Goal: Information Seeking & Learning: Compare options

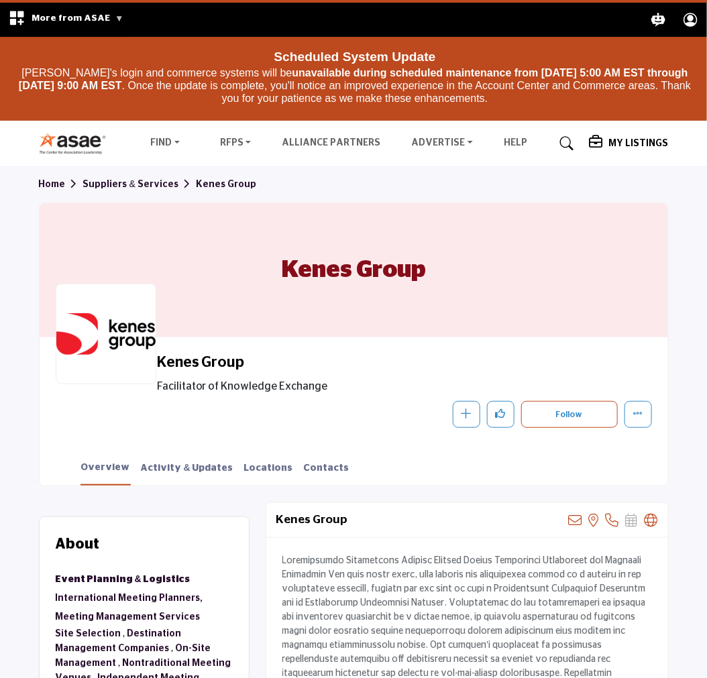
drag, startPoint x: 516, startPoint y: 14, endPoint x: 352, endPoint y: 356, distance: 379.0
click at [352, 356] on h2 "Kenes Group" at bounding box center [341, 362] width 369 height 17
click at [220, 388] on span "Facilitator of Knowledge Exchange" at bounding box center [371, 386] width 429 height 16
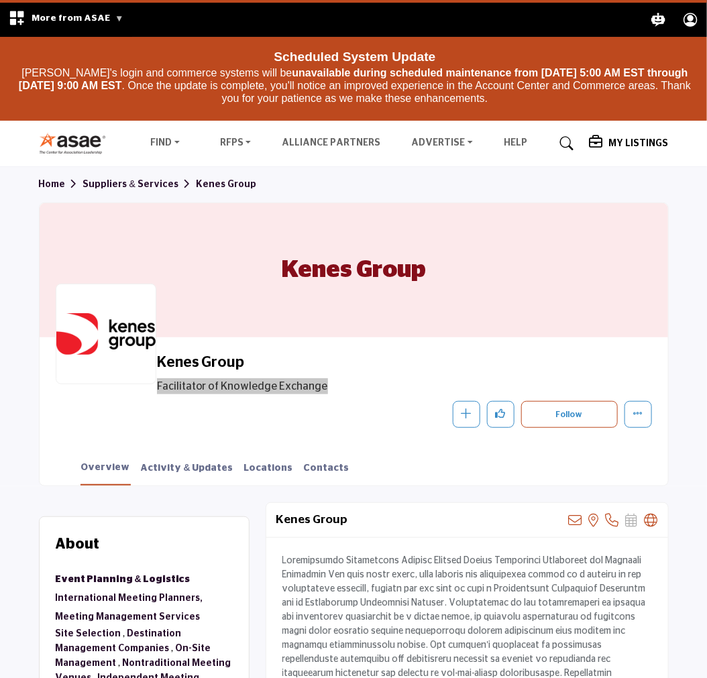
scroll to position [223, 0]
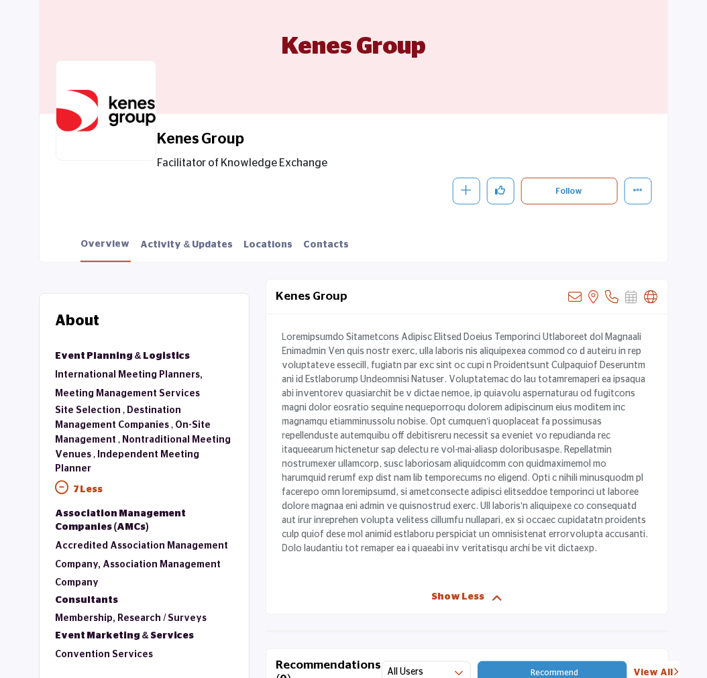
click at [378, 490] on p at bounding box center [467, 443] width 370 height 225
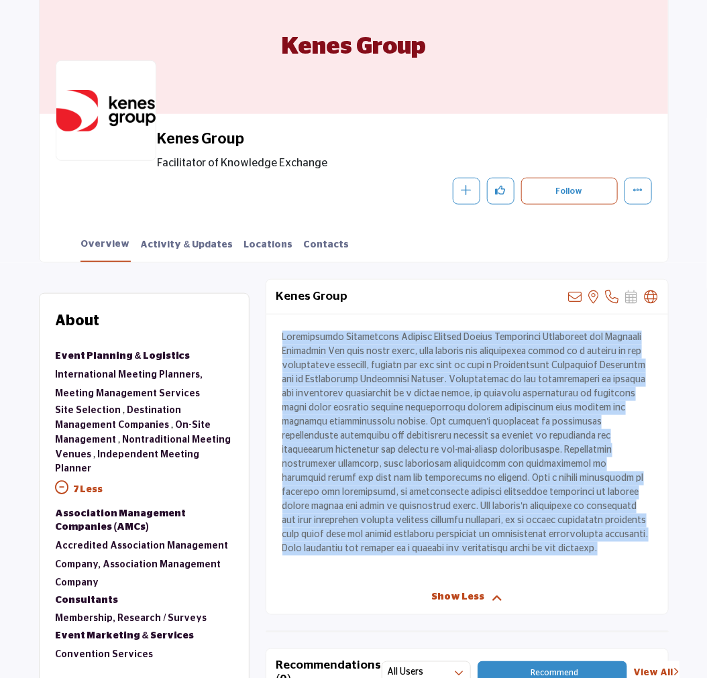
click at [378, 490] on p at bounding box center [467, 443] width 370 height 225
click at [463, 487] on p at bounding box center [467, 443] width 370 height 225
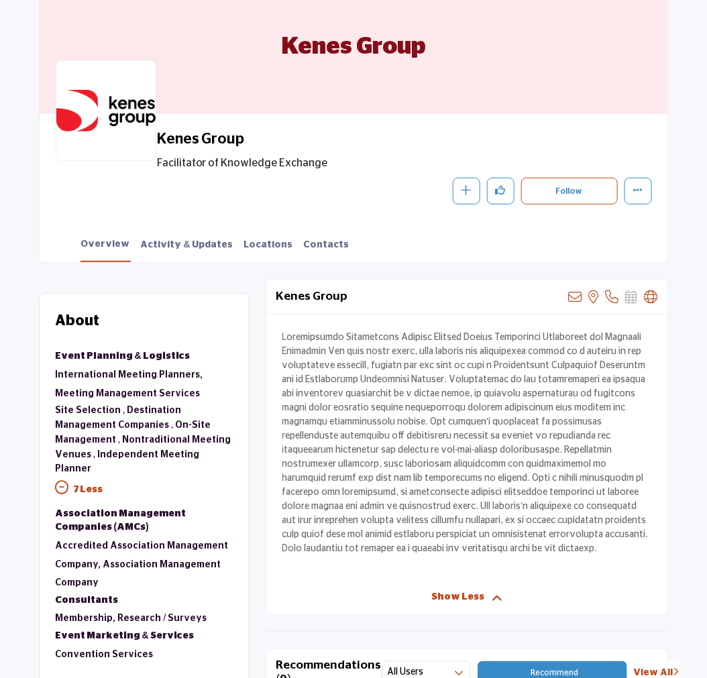
click at [223, 160] on span "Facilitator of Knowledge Exchange" at bounding box center [371, 163] width 429 height 16
click at [388, 390] on p at bounding box center [467, 443] width 370 height 225
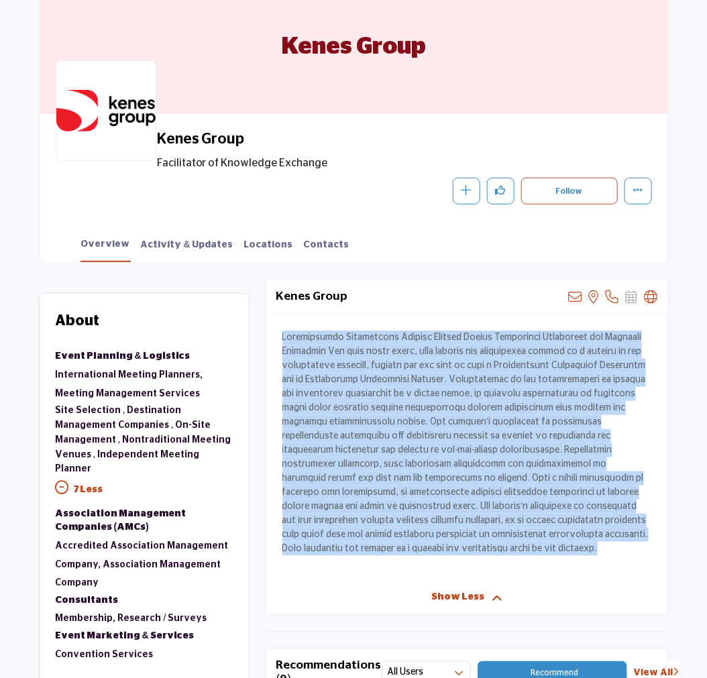
click at [388, 390] on p at bounding box center [467, 443] width 370 height 225
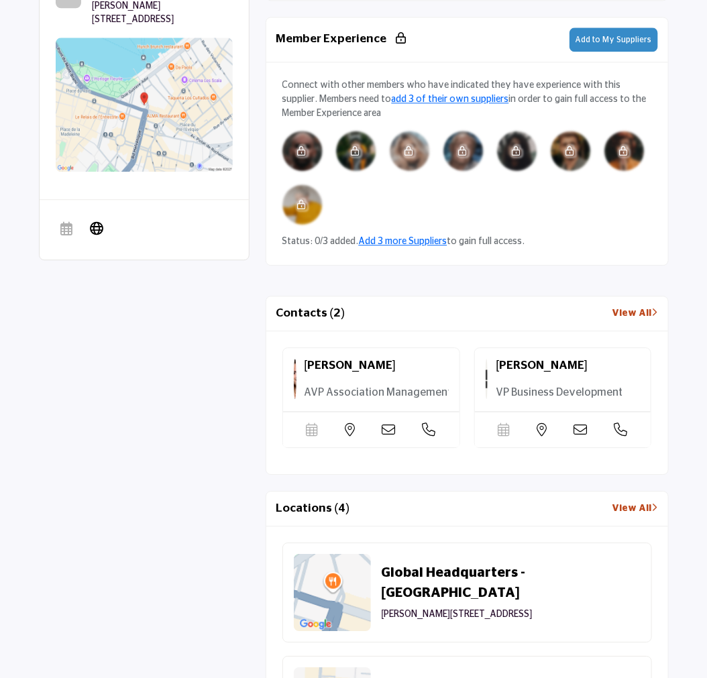
scroll to position [1043, 0]
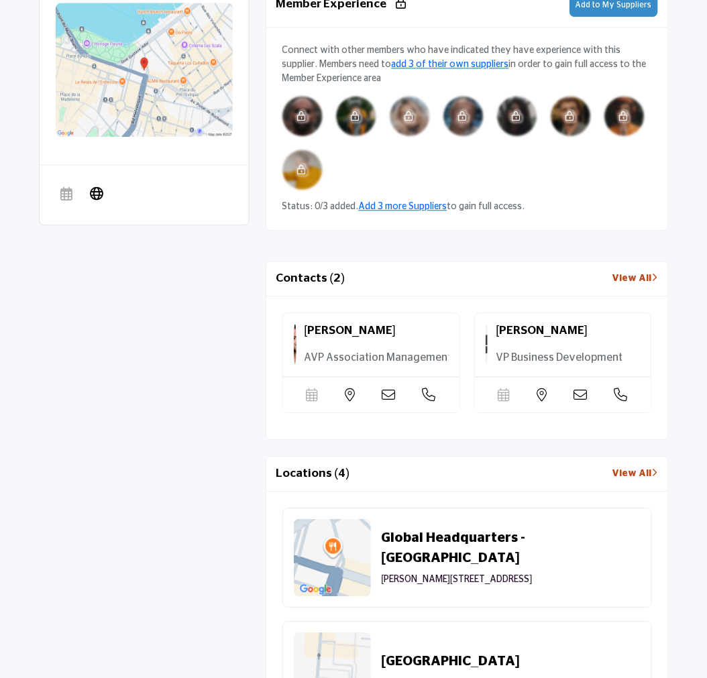
click at [634, 274] on link "View All" at bounding box center [636, 279] width 46 height 14
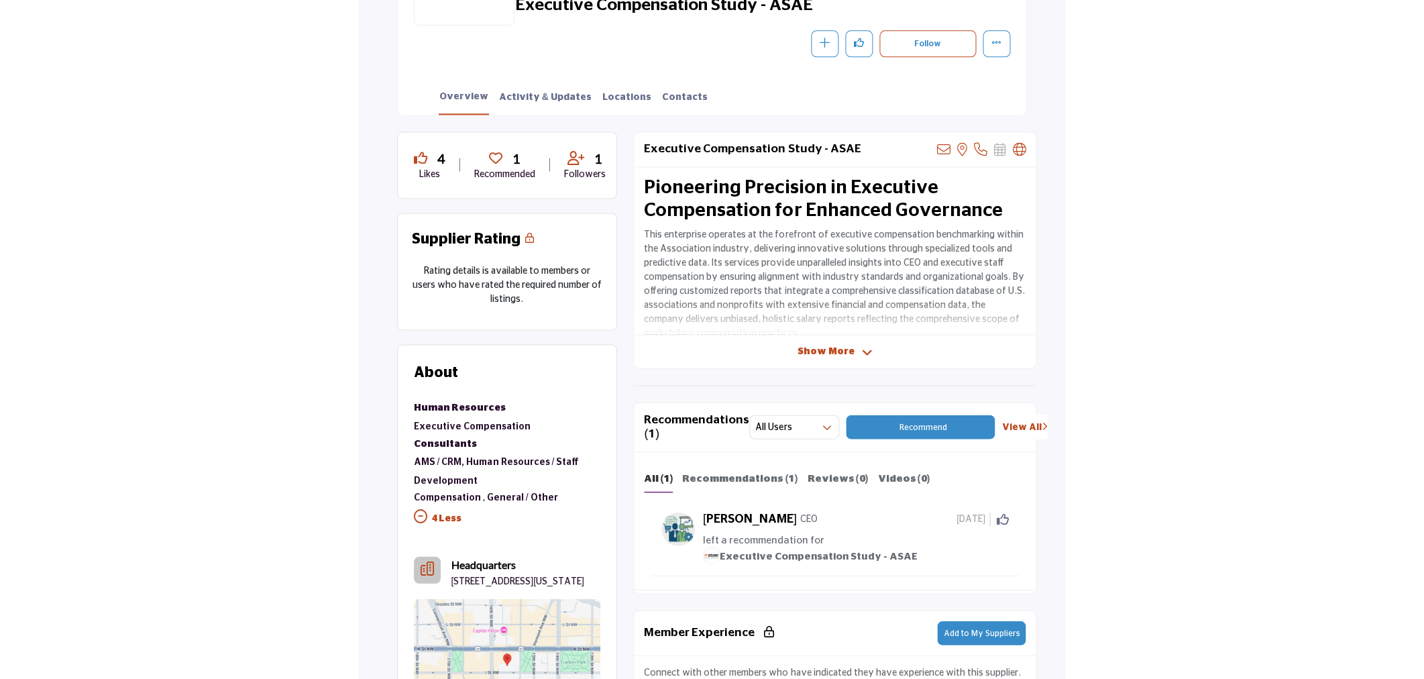
scroll to position [365, 0]
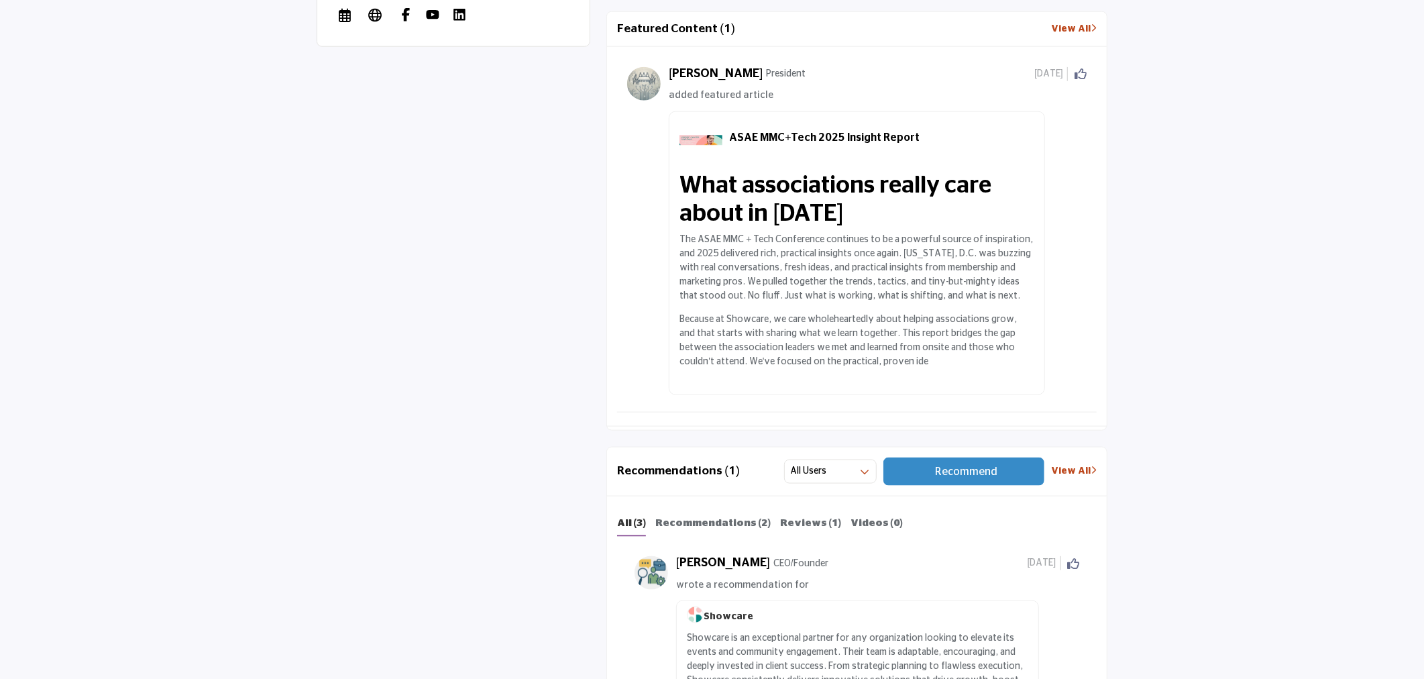
scroll to position [1565, 0]
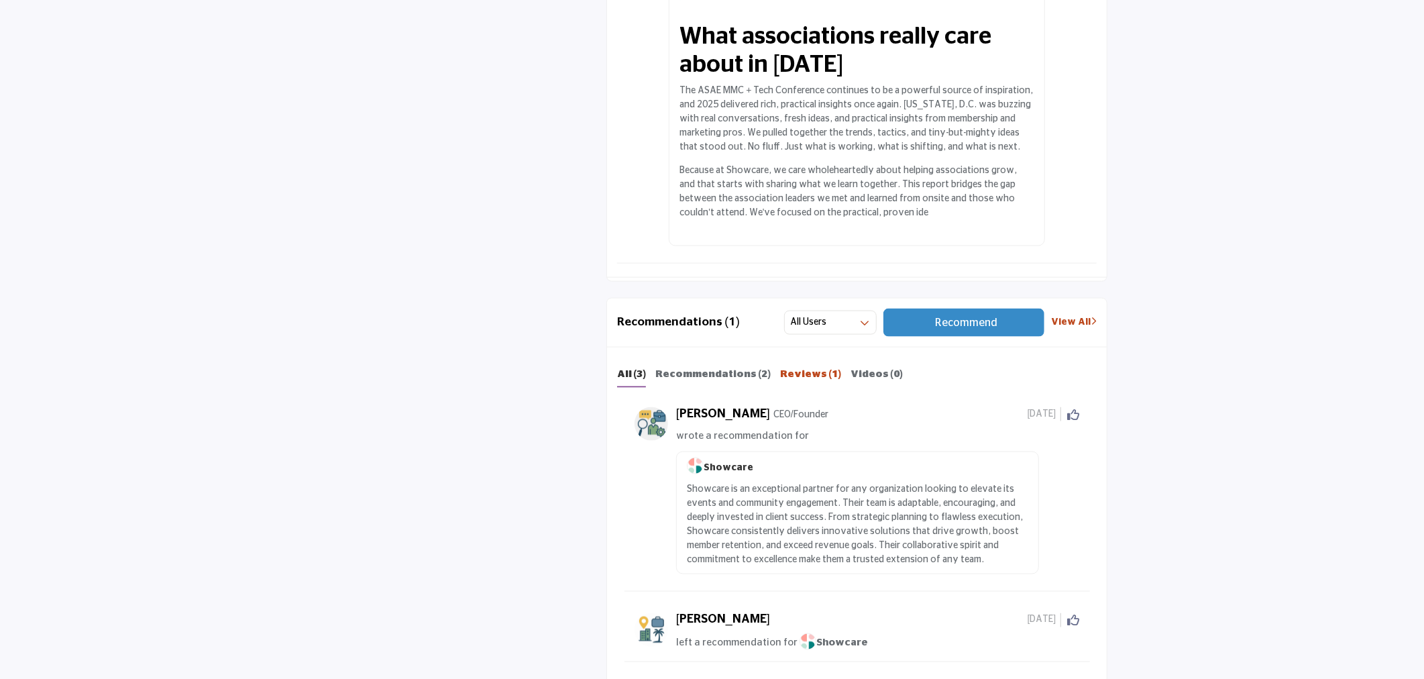
drag, startPoint x: 788, startPoint y: 374, endPoint x: 795, endPoint y: 376, distance: 7.0
click at [707, 374] on b "Reviews (1)" at bounding box center [810, 374] width 61 height 10
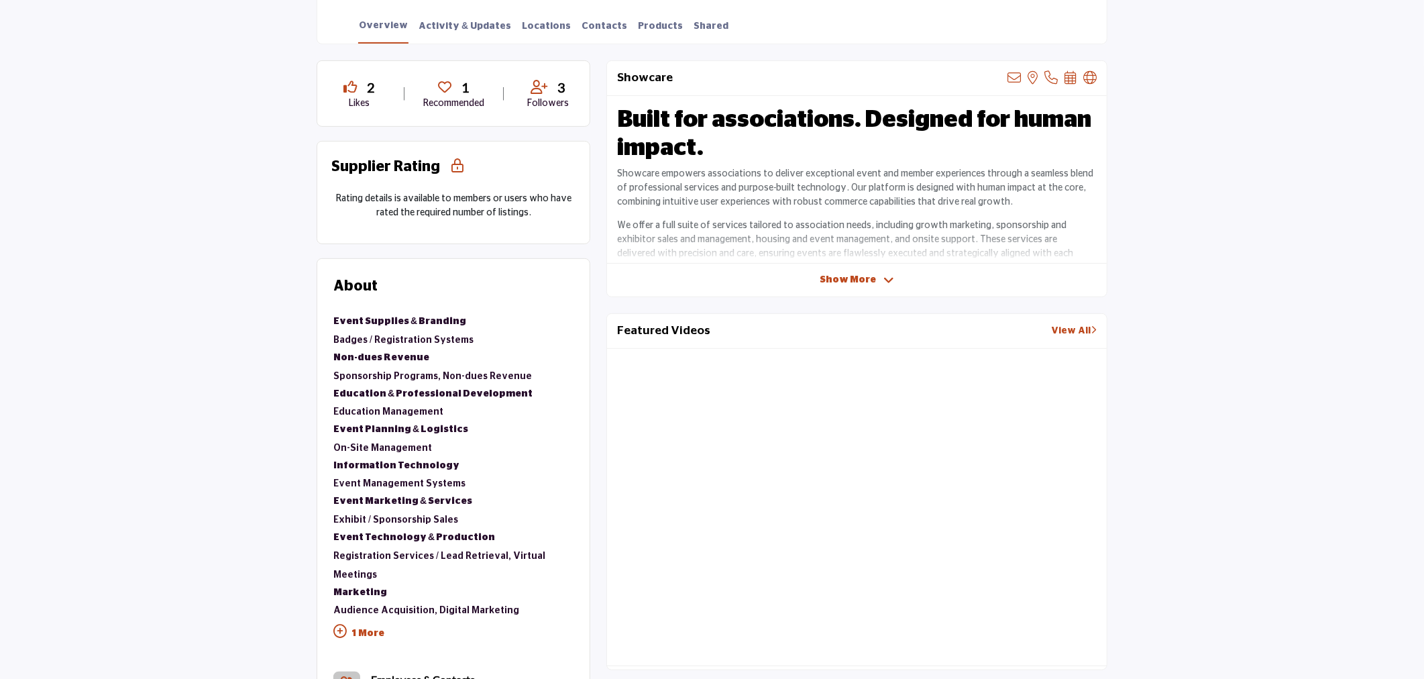
scroll to position [447, 0]
click at [357, 619] on p "1 More" at bounding box center [453, 634] width 240 height 30
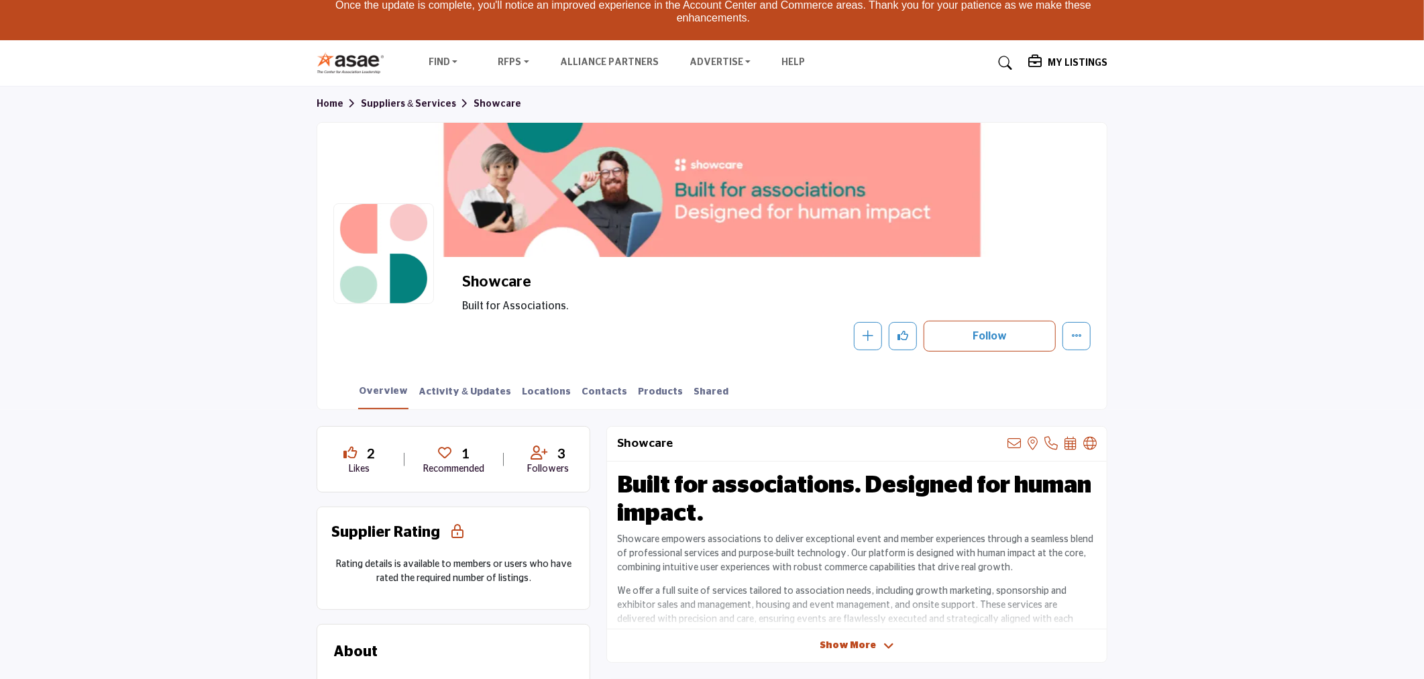
scroll to position [0, 0]
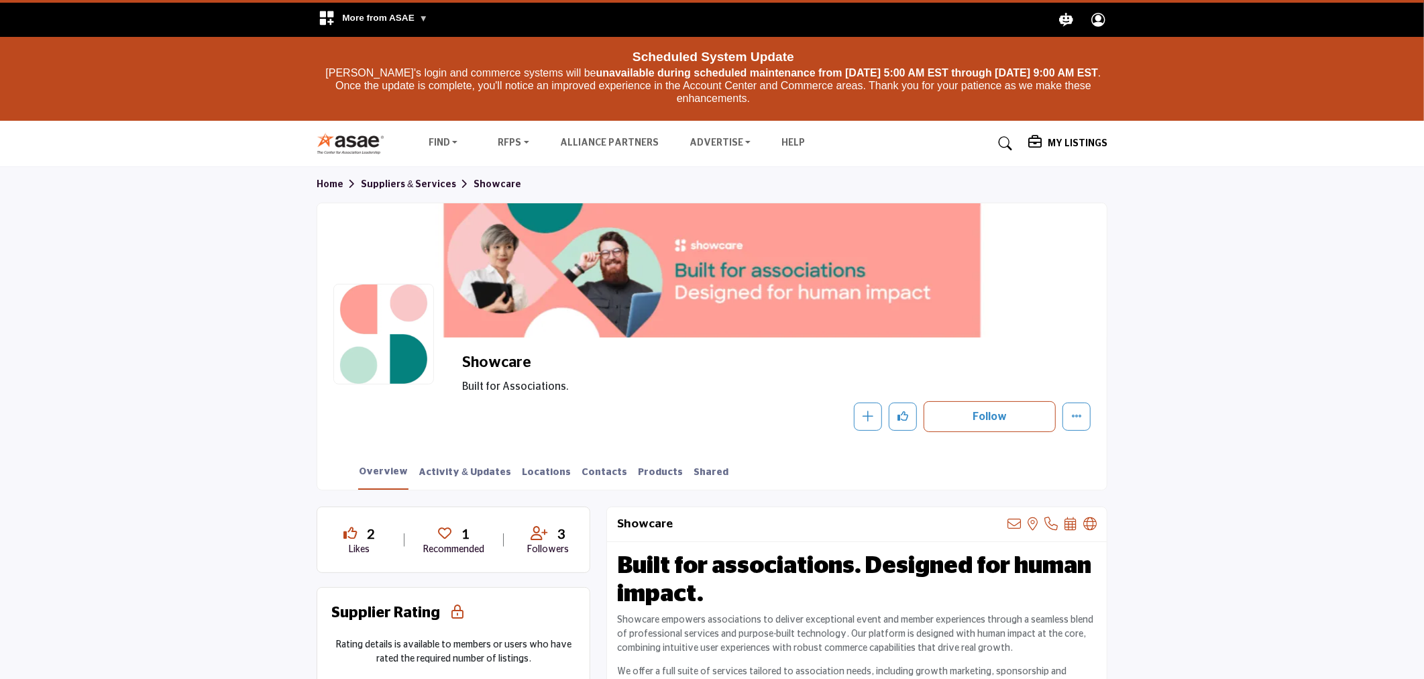
click at [707, 15] on icon "Profile .asae-eb-user-icon { fill: #ffffff; stroke-width: 0px; } .asae-eb-user-…" at bounding box center [1098, 19] width 23 height 23
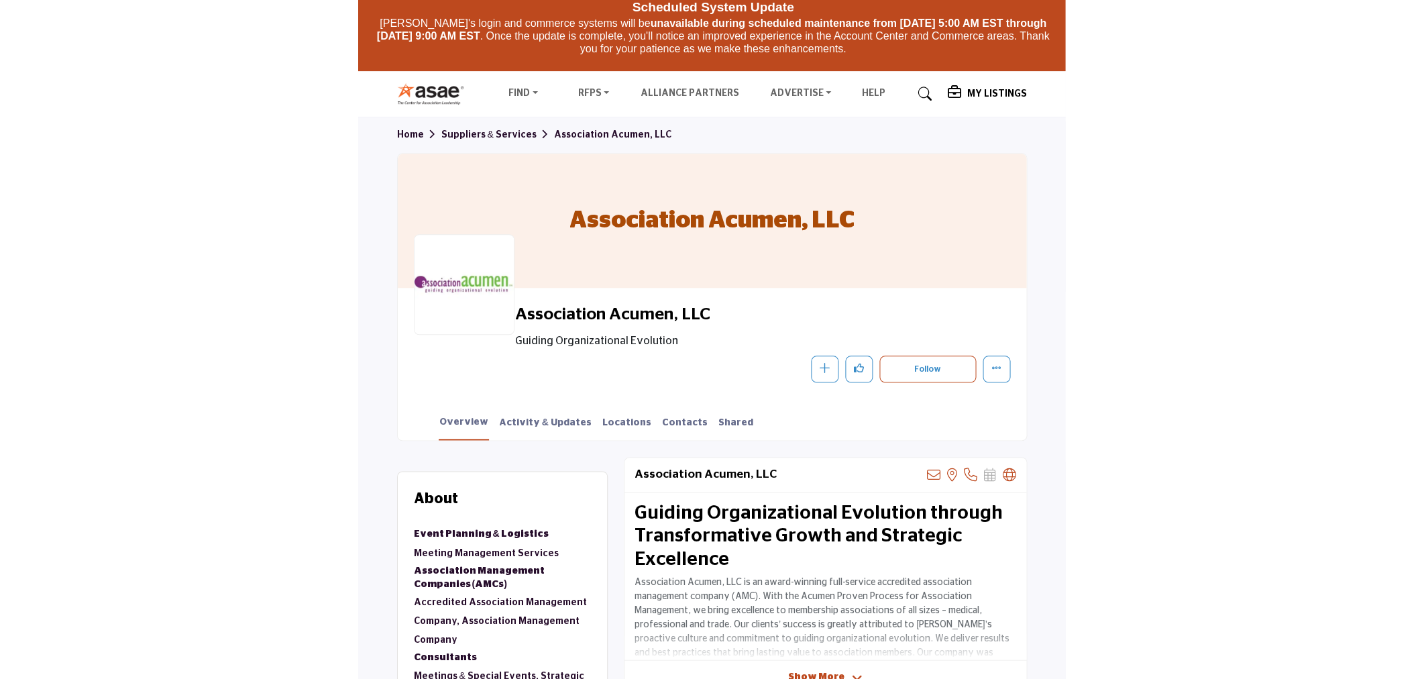
scroll to position [74, 0]
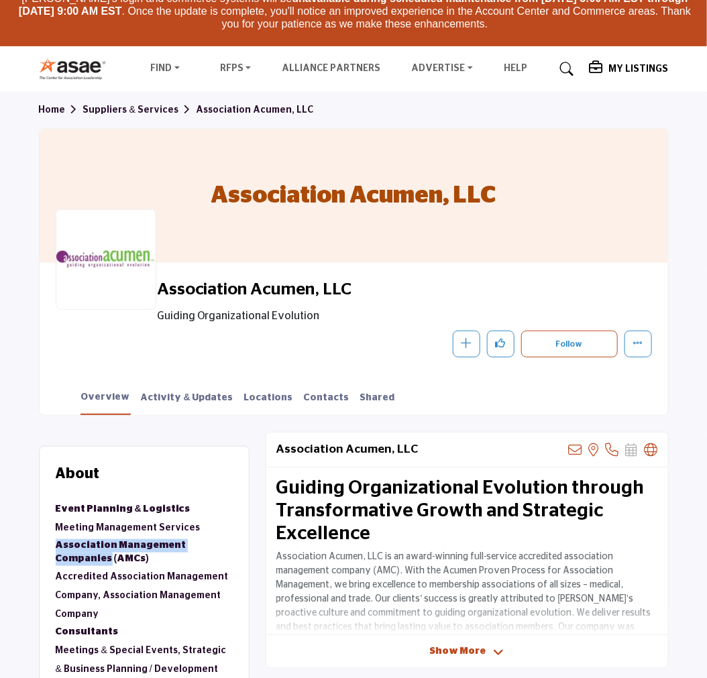
drag, startPoint x: 58, startPoint y: 544, endPoint x: 227, endPoint y: 545, distance: 169.1
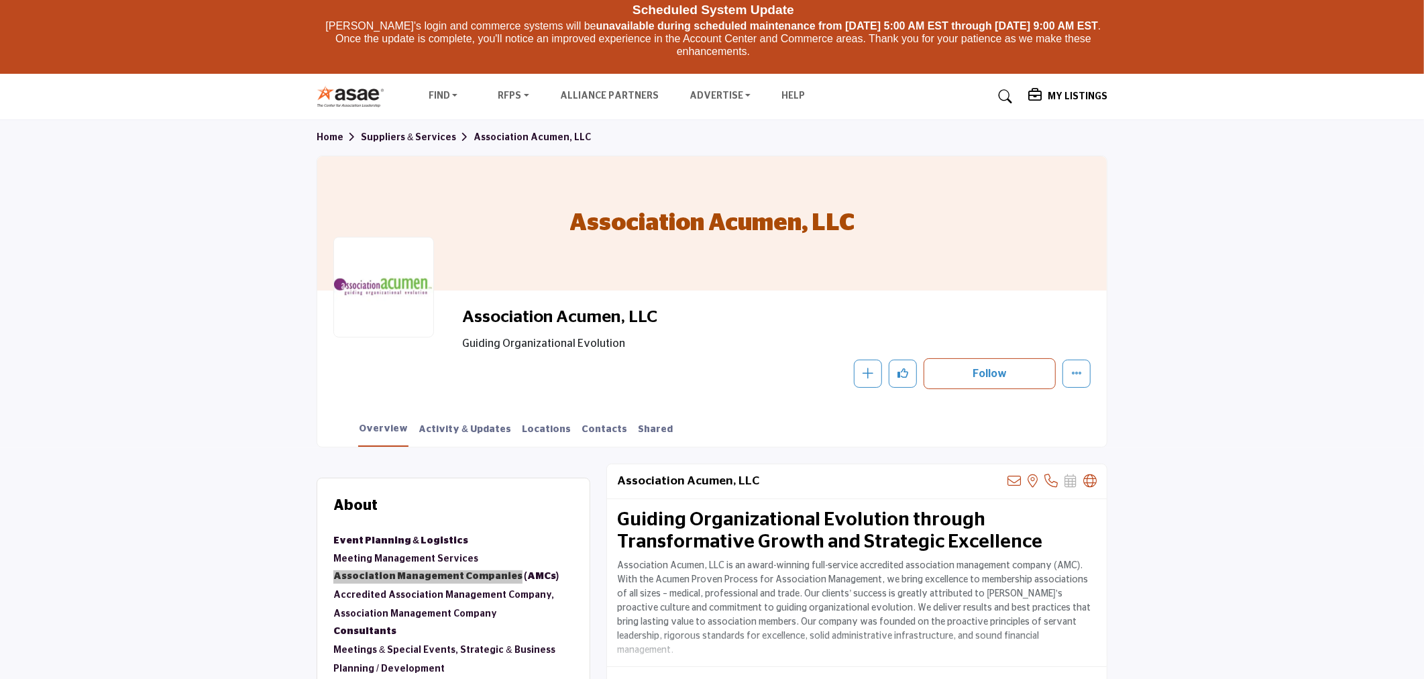
scroll to position [0, 0]
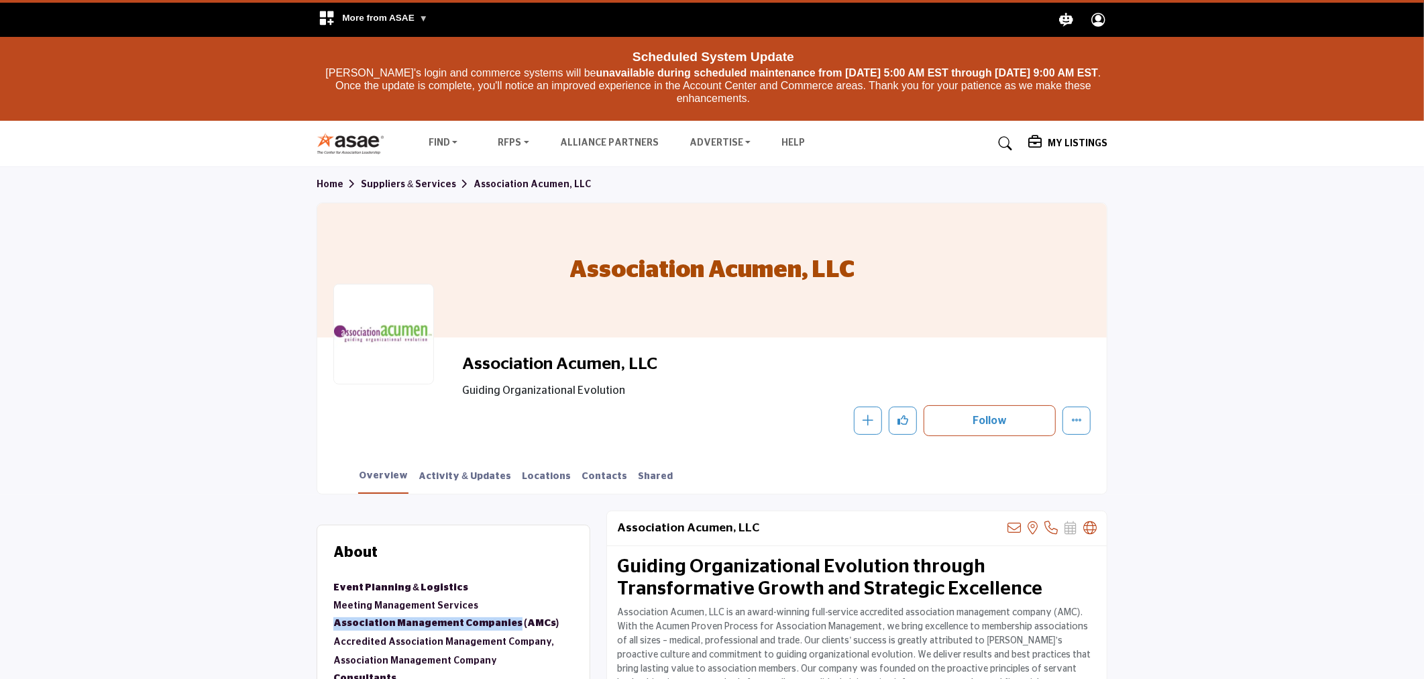
click at [670, 50] on div "Scheduled System Update" at bounding box center [714, 55] width 786 height 23
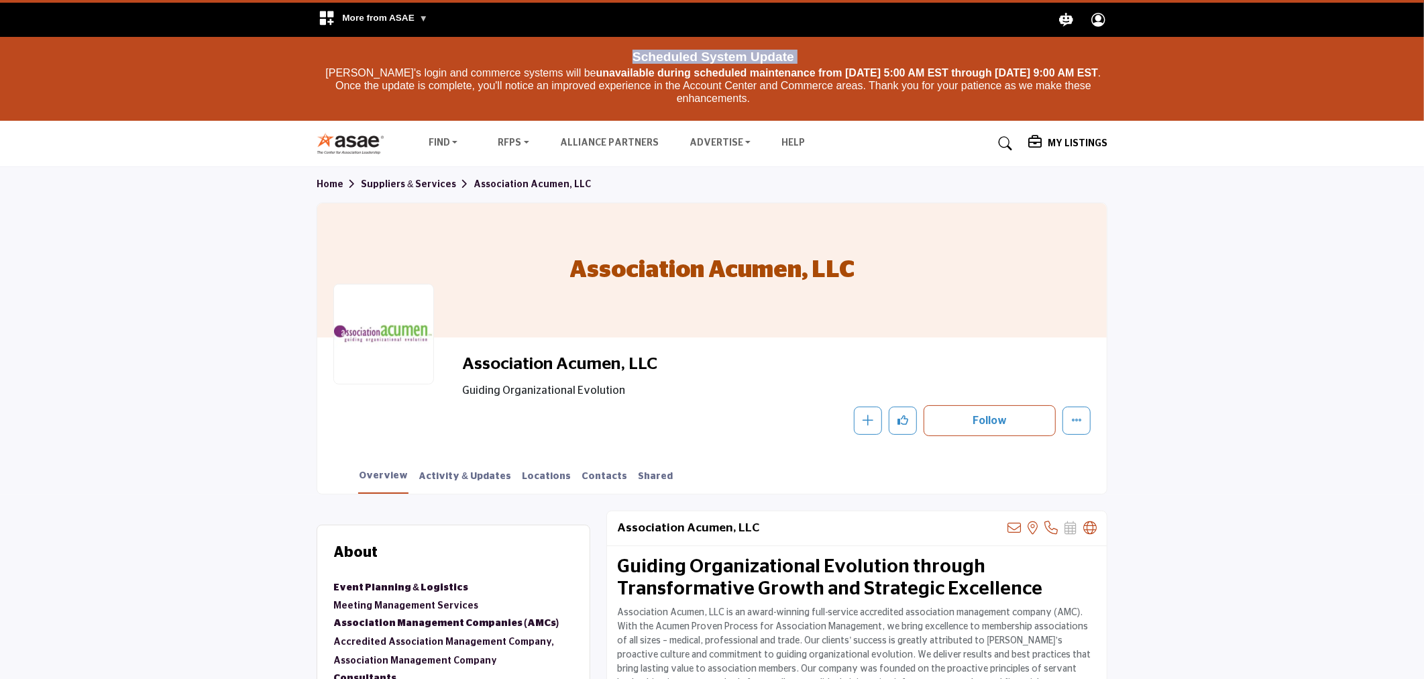
click at [535, 60] on div "Scheduled System Update" at bounding box center [714, 55] width 786 height 23
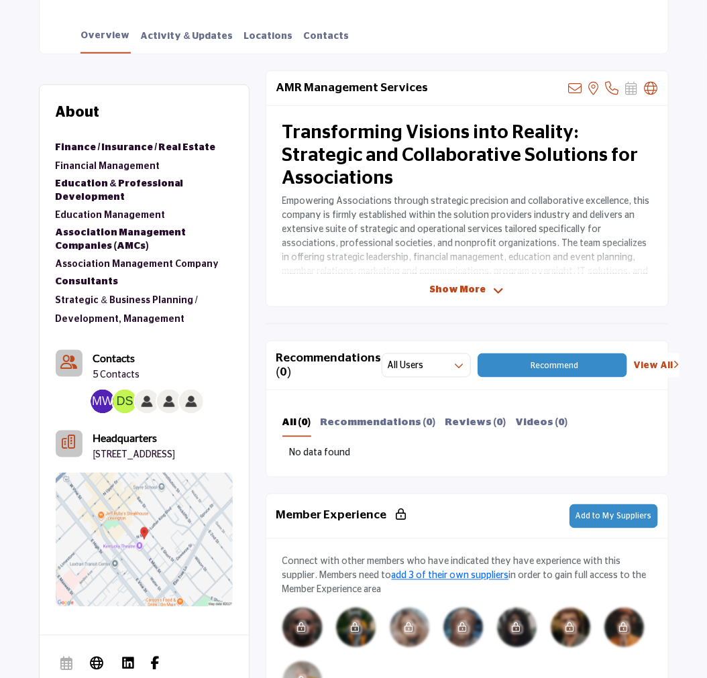
scroll to position [447, 0]
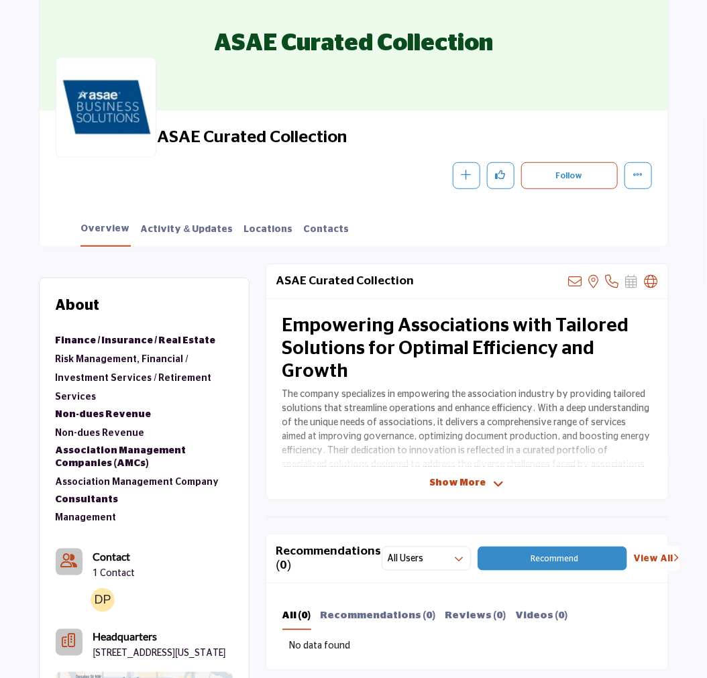
scroll to position [223, 0]
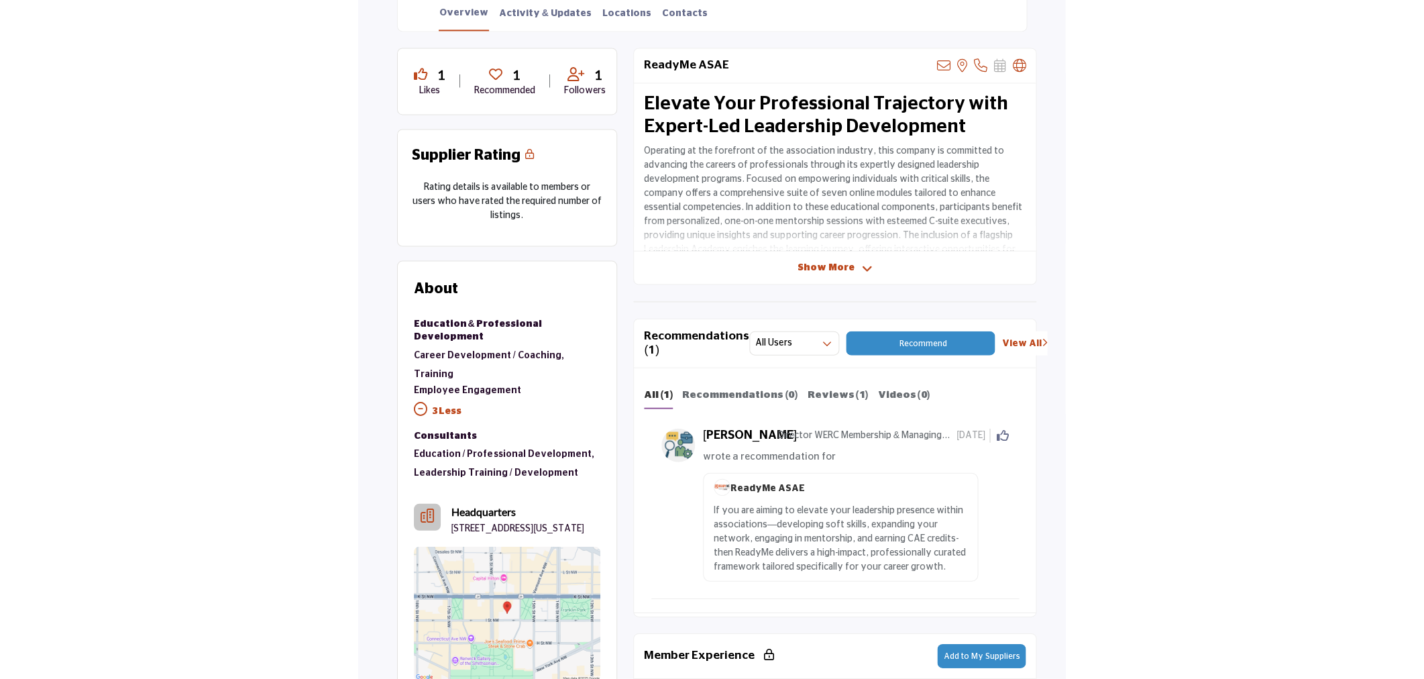
scroll to position [439, 0]
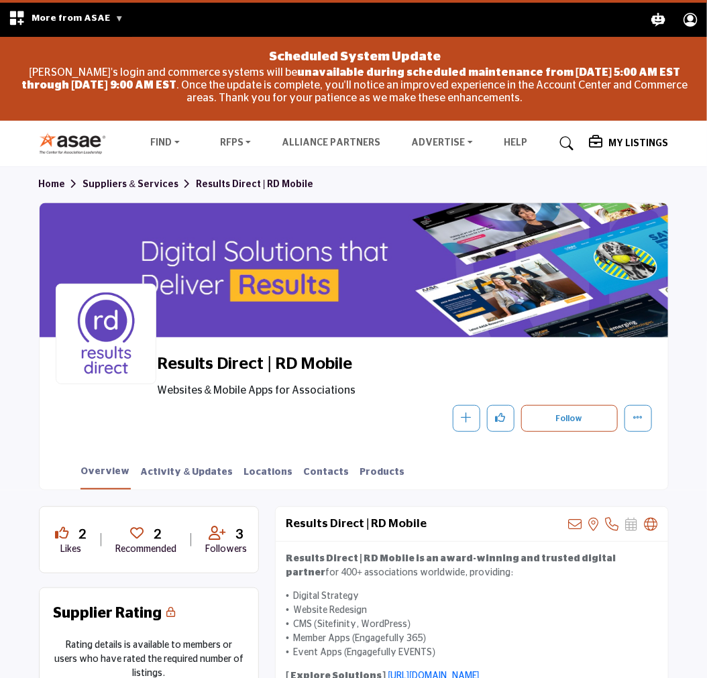
click at [150, 185] on link "Suppliers & Services" at bounding box center [139, 184] width 113 height 9
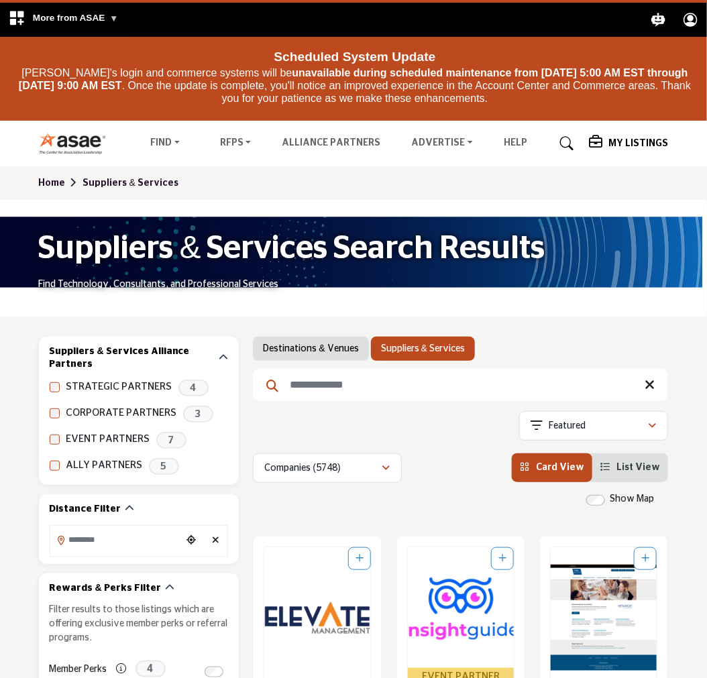
scroll to position [149, 0]
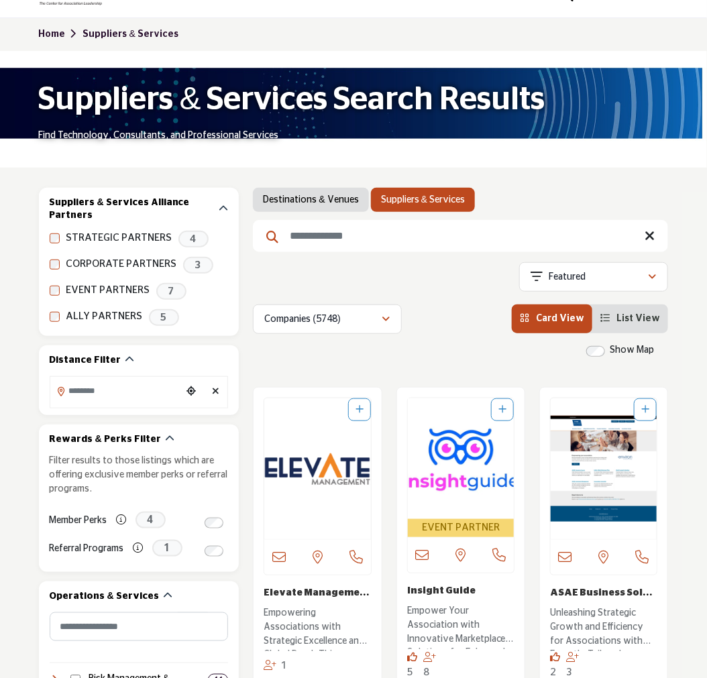
click at [344, 228] on input "Search Keyword" at bounding box center [460, 236] width 415 height 32
paste input "**********"
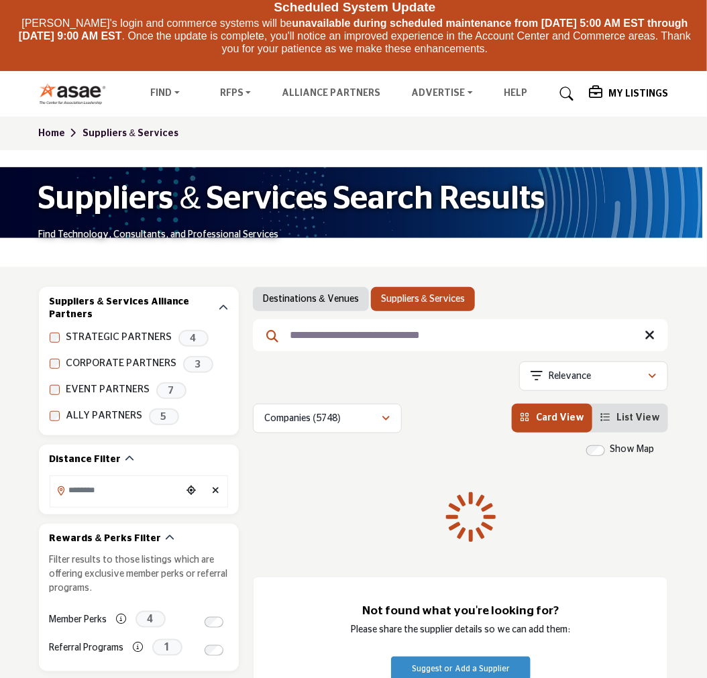
scroll to position [74, 0]
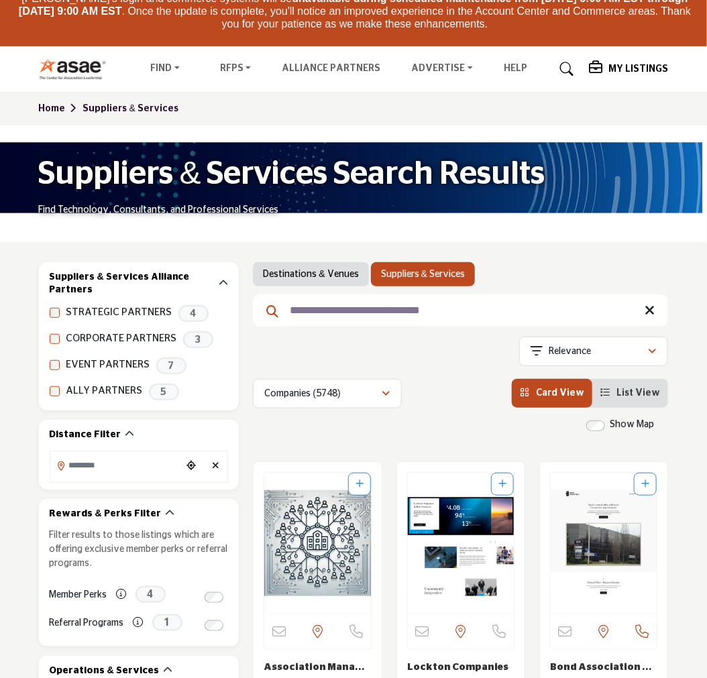
type input "**********"
click at [351, 386] on div "Companies (5748)" at bounding box center [322, 394] width 117 height 16
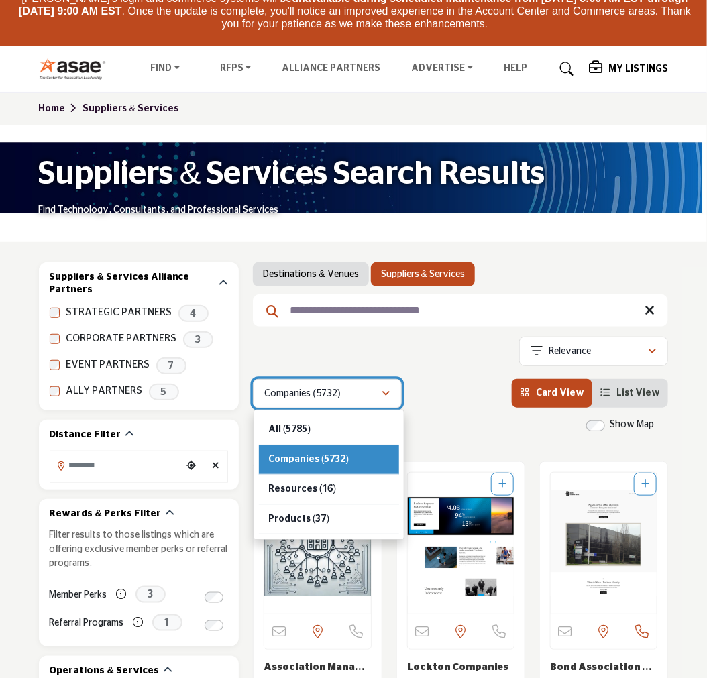
scroll to position [149, 0]
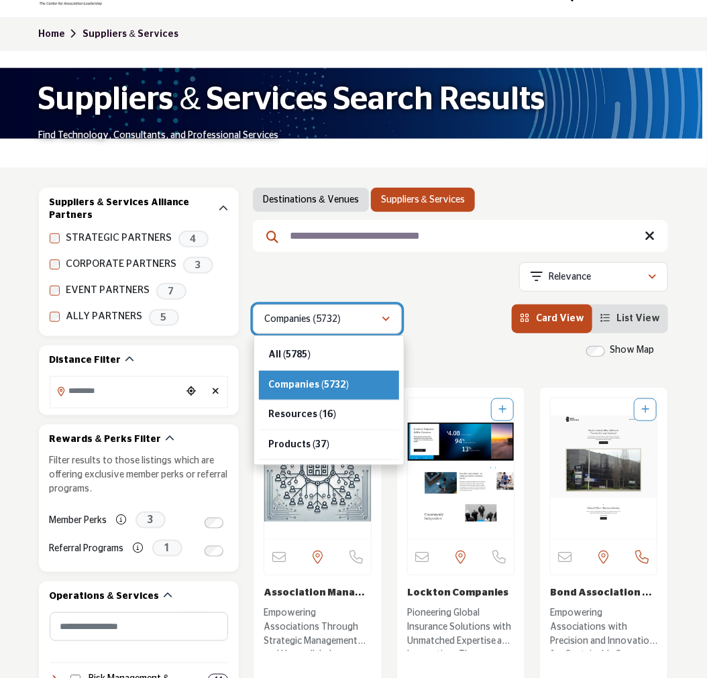
click at [351, 316] on div "Companies (5732)" at bounding box center [322, 319] width 117 height 16
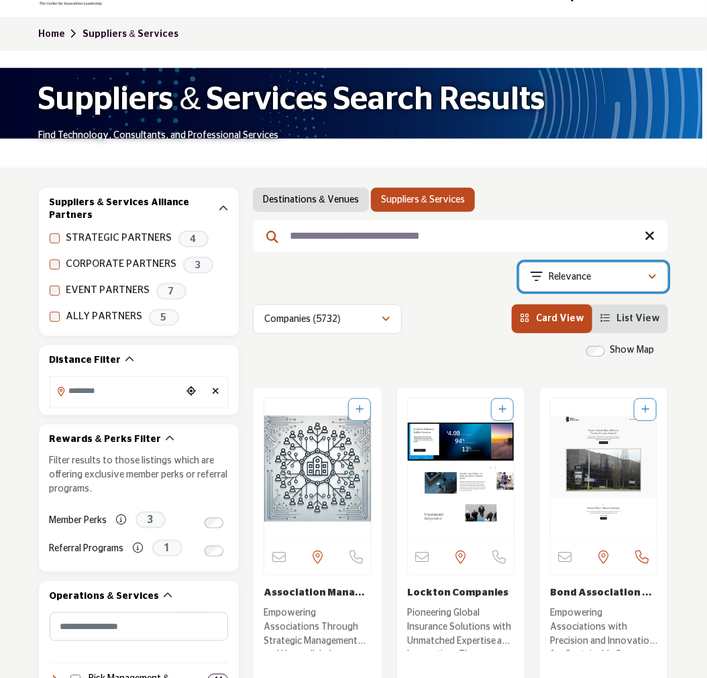
click at [609, 276] on div "Relevance" at bounding box center [589, 277] width 117 height 16
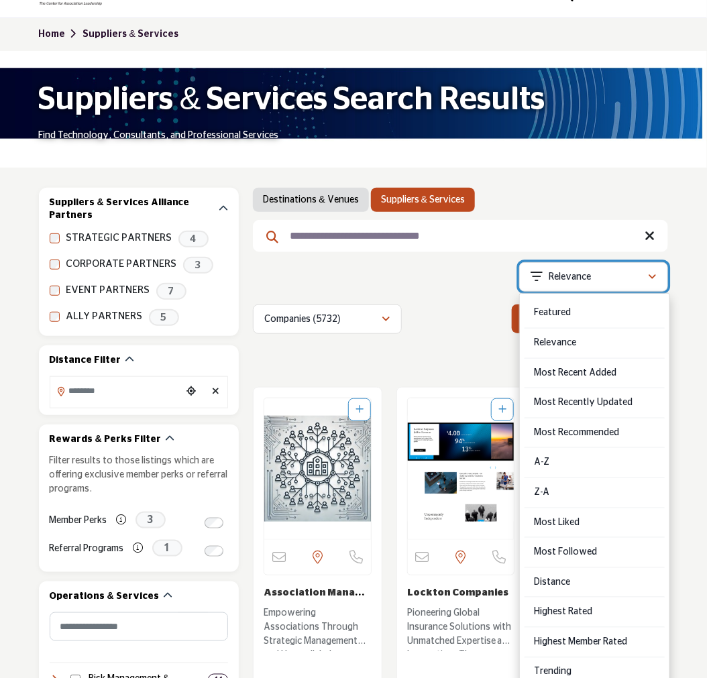
click at [609, 276] on div "Relevance" at bounding box center [589, 277] width 117 height 16
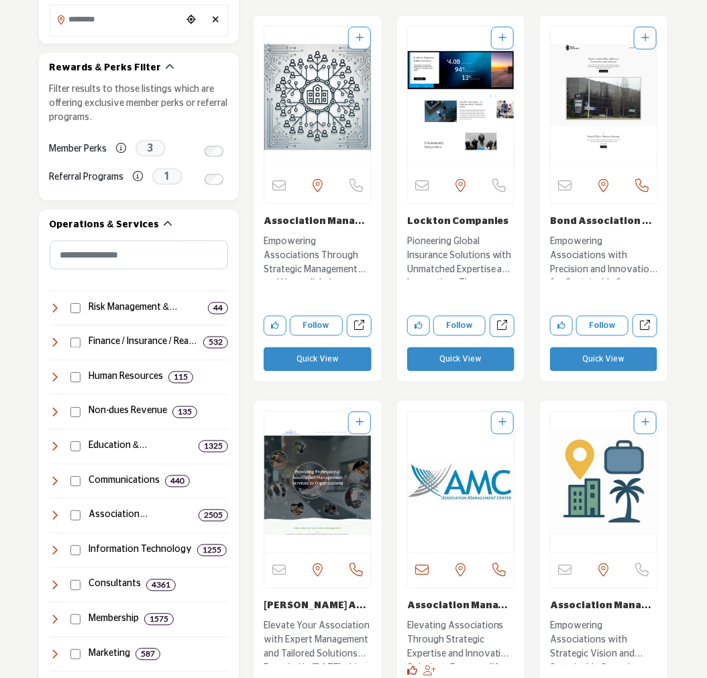
scroll to position [521, 0]
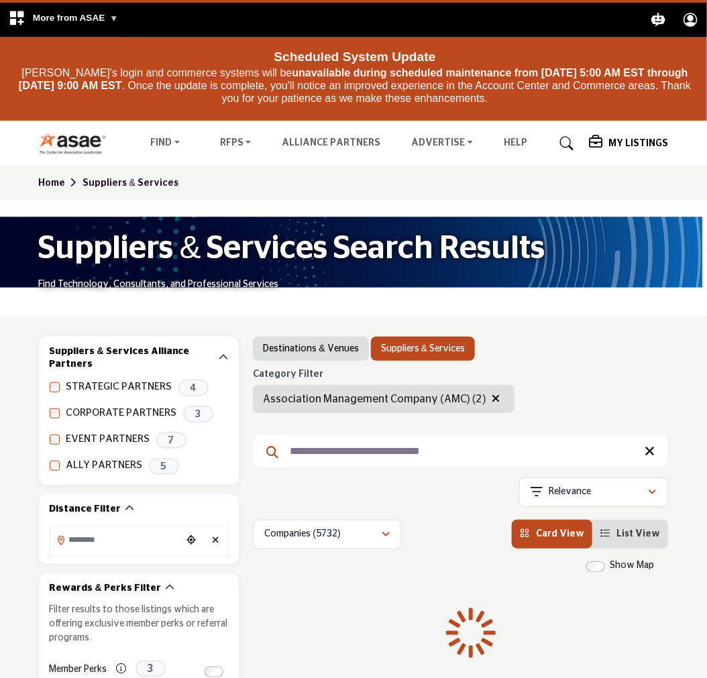
click at [399, 451] on input "**********" at bounding box center [460, 451] width 415 height 32
click at [651, 454] on icon at bounding box center [650, 451] width 10 height 13
click at [648, 447] on div "Destinations & Venues Suppliers & Services Category Filter Accredited Associati…" at bounding box center [460, 443] width 415 height 213
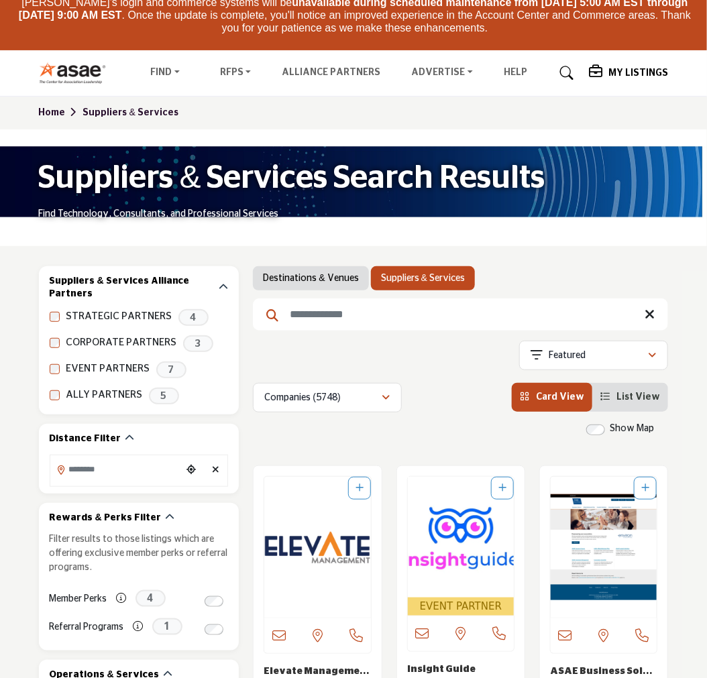
scroll to position [372, 0]
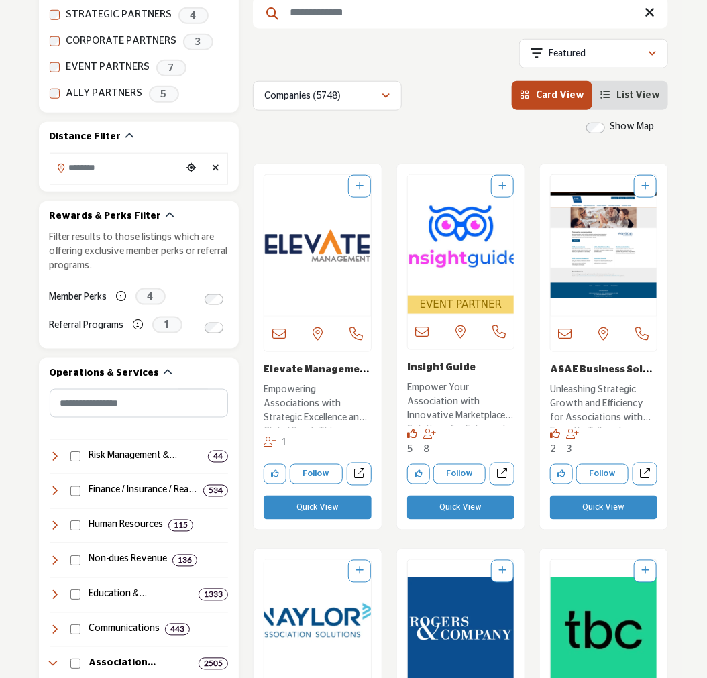
click at [438, 364] on link "Insight Guide" at bounding box center [441, 367] width 68 height 9
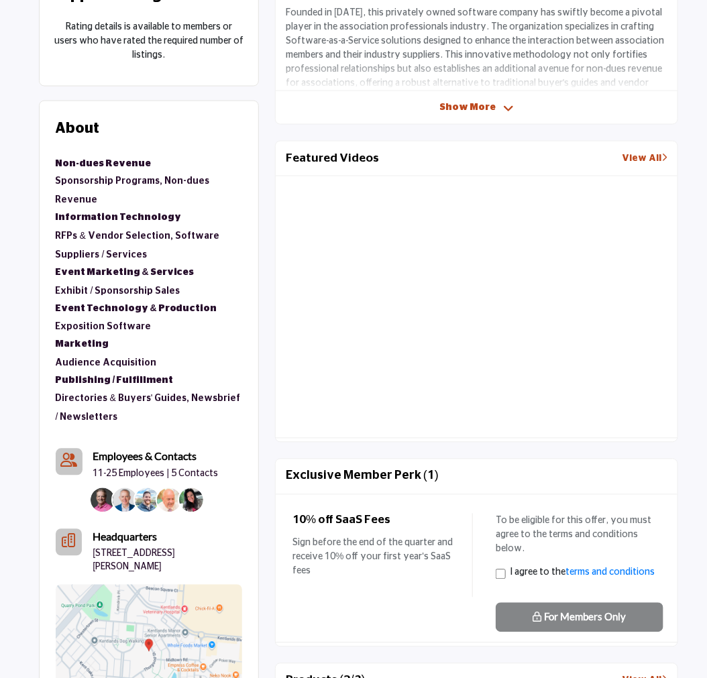
scroll to position [671, 0]
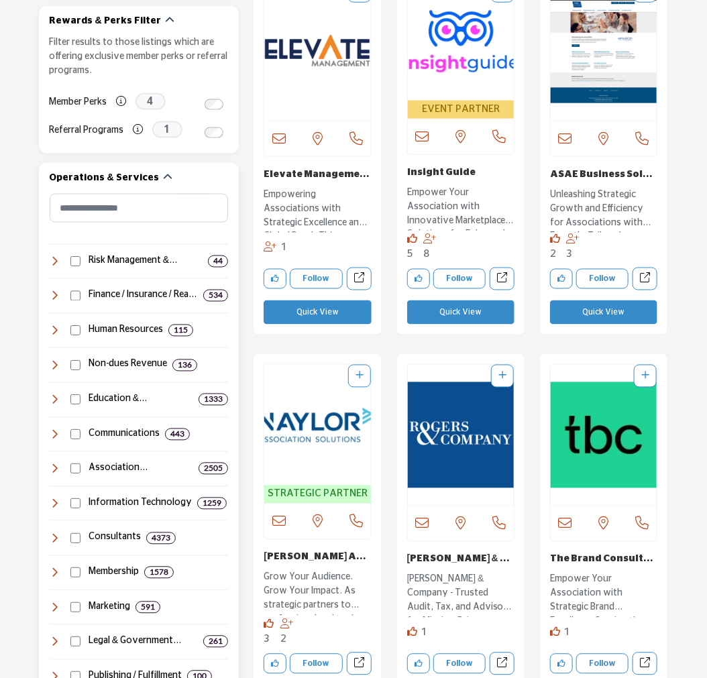
scroll to position [568, 0]
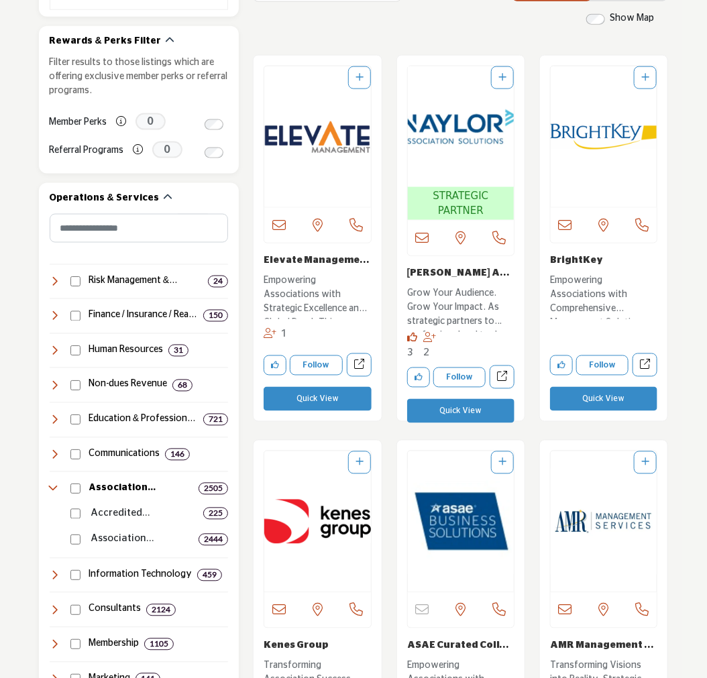
scroll to position [521, 0]
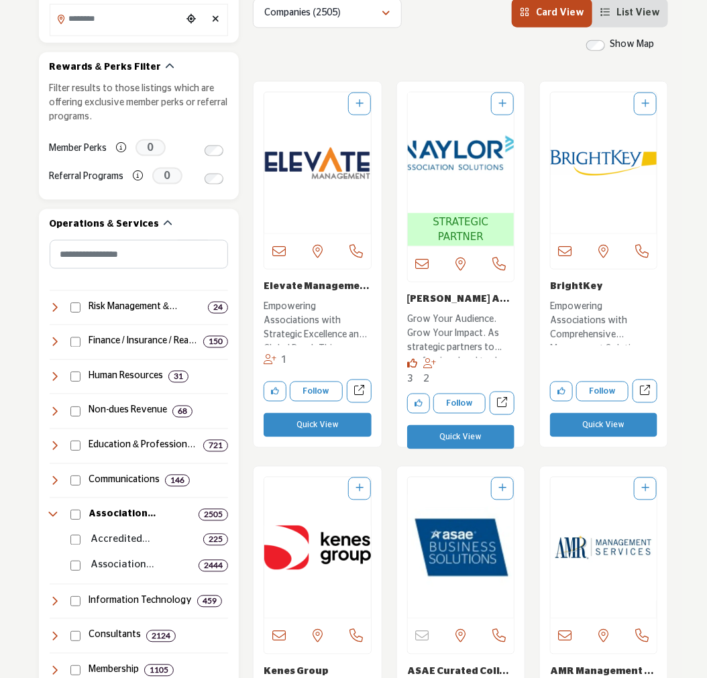
drag, startPoint x: 459, startPoint y: 157, endPoint x: 692, endPoint y: 176, distance: 233.6
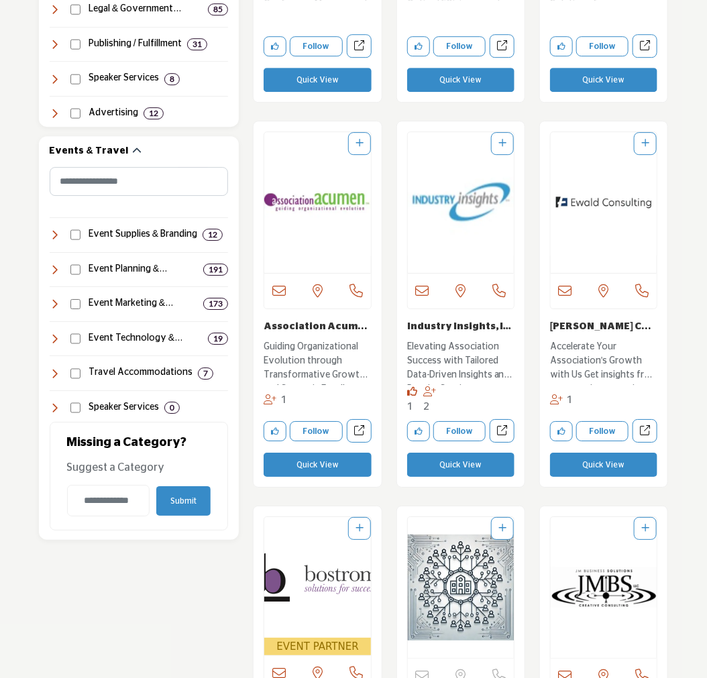
scroll to position [1267, 0]
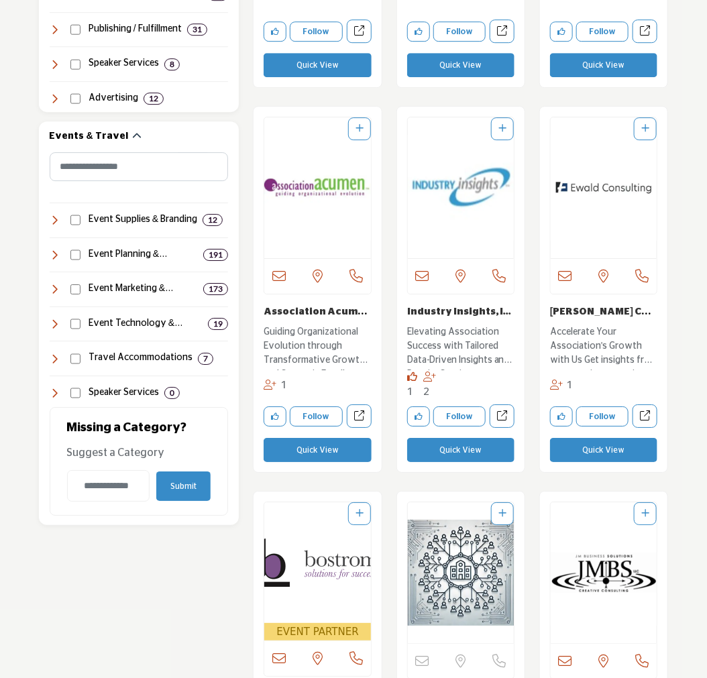
click at [452, 344] on p "Elevating Association Success with Tailored Data-Driven Insights and Premier Se…" at bounding box center [460, 347] width 107 height 45
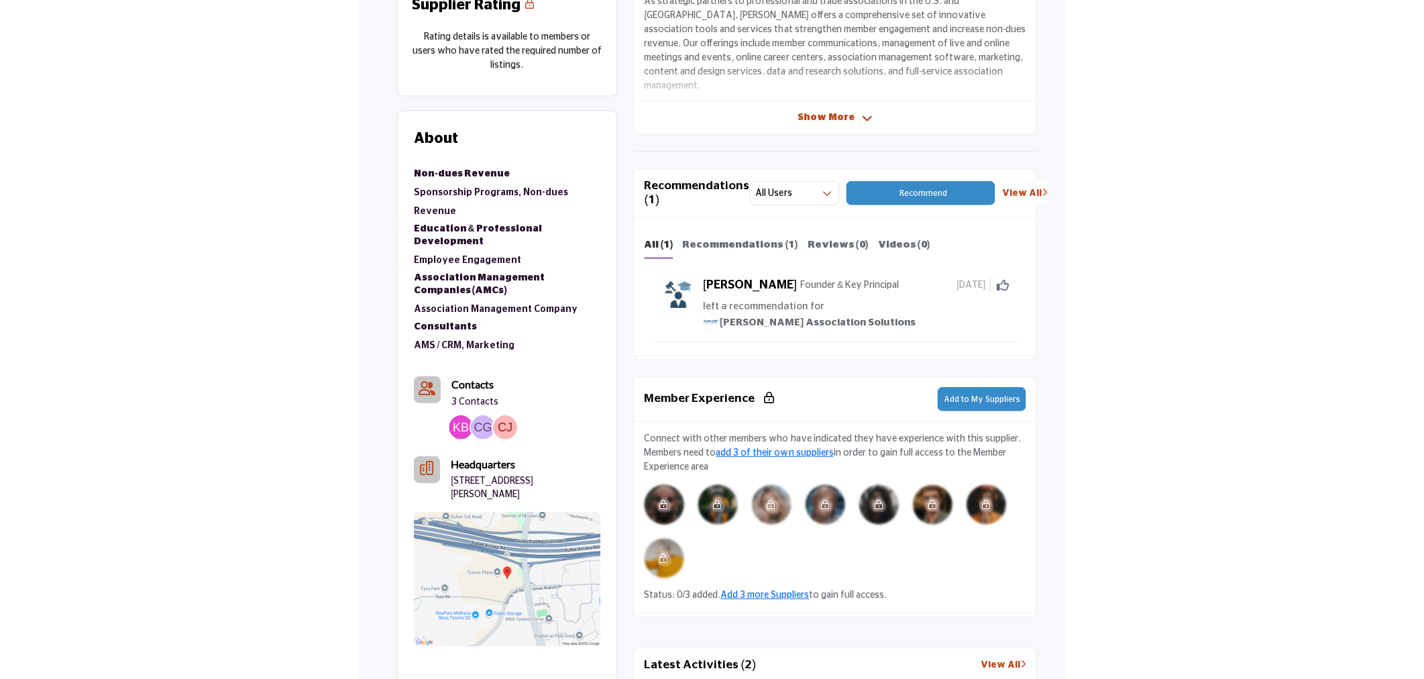
scroll to position [596, 0]
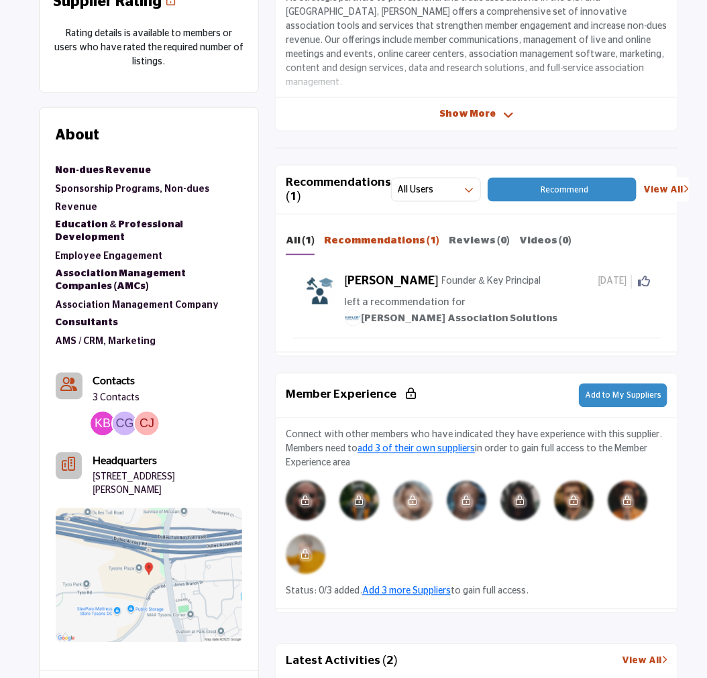
click at [373, 236] on b "Recommendations (1)" at bounding box center [381, 241] width 115 height 10
click at [532, 270] on div "[PERSON_NAME] A Founder & Key Principal [DATE] Click to Like this activity 0 0 …" at bounding box center [477, 302] width 368 height 74
click at [393, 299] on span "left a recommendation for" at bounding box center [405, 303] width 121 height 10
click at [658, 188] on link "View All" at bounding box center [666, 190] width 46 height 14
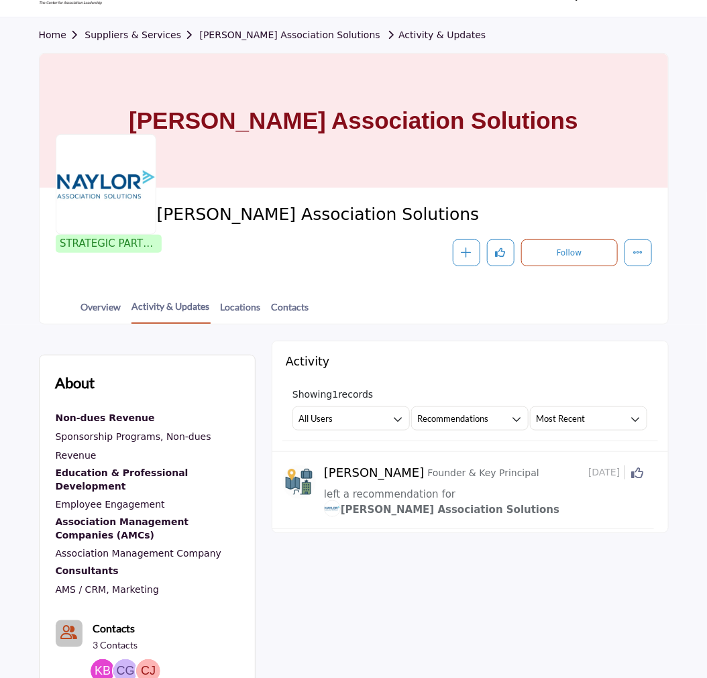
scroll to position [219, 0]
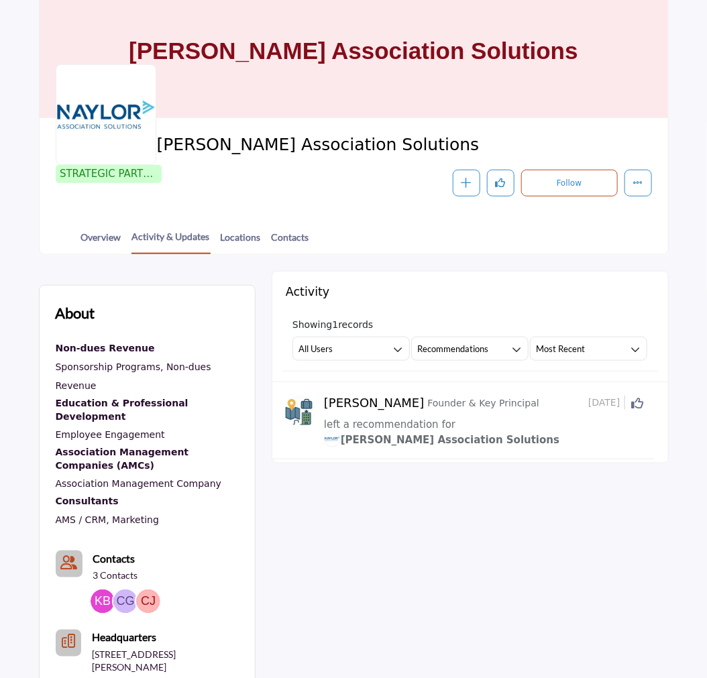
click at [0, 0] on div at bounding box center [0, 0] width 0 height 0
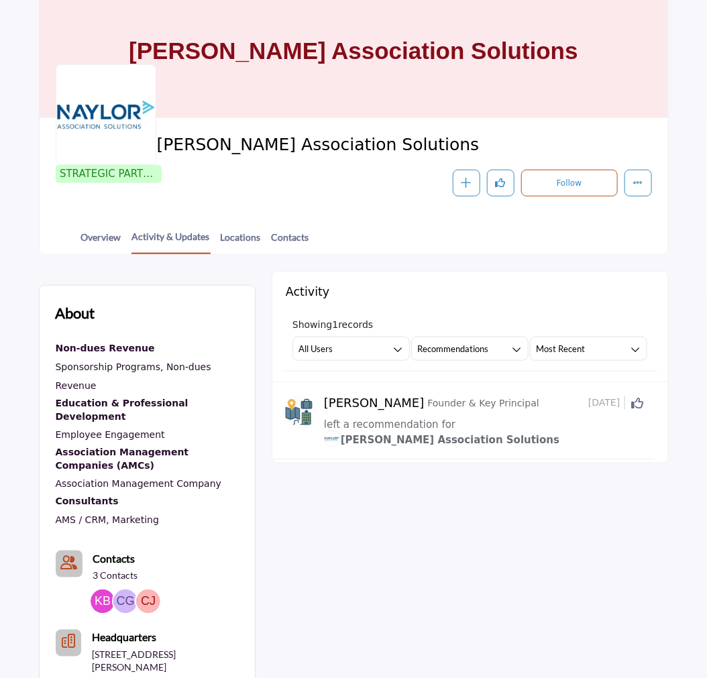
click at [0, 0] on div at bounding box center [0, 0] width 0 height 0
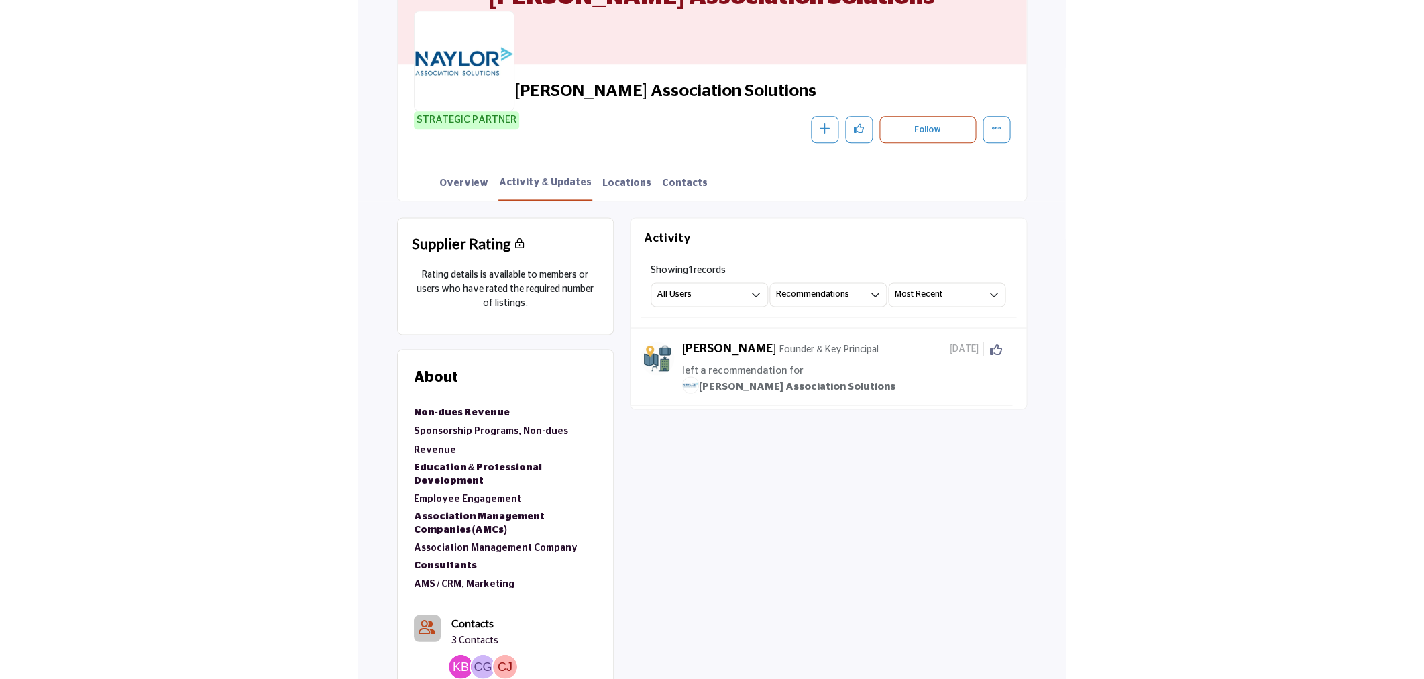
scroll to position [298, 0]
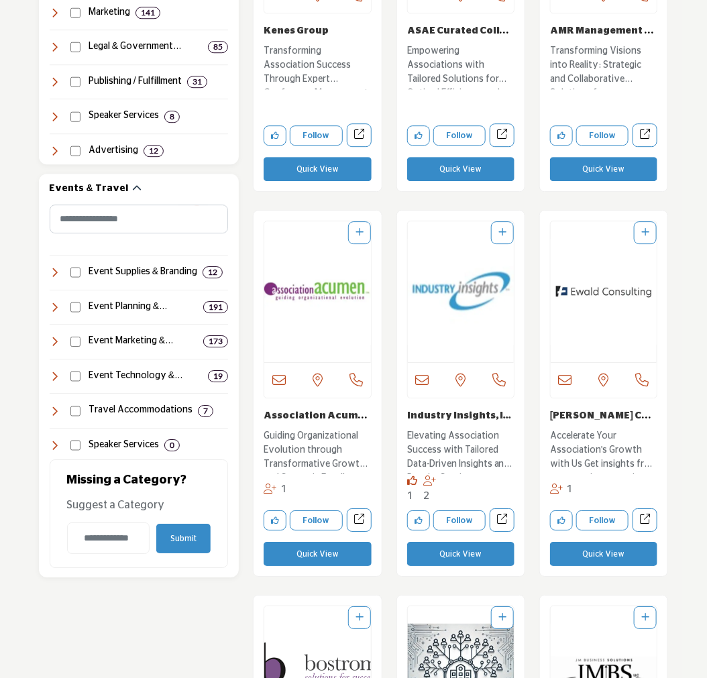
scroll to position [1342, 0]
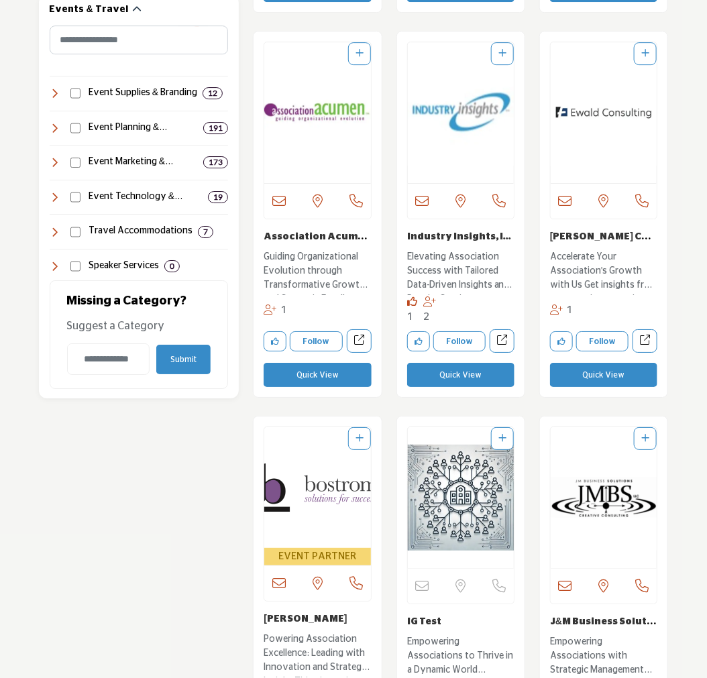
click at [311, 472] on img "Open Listing in new tab" at bounding box center [317, 487] width 106 height 121
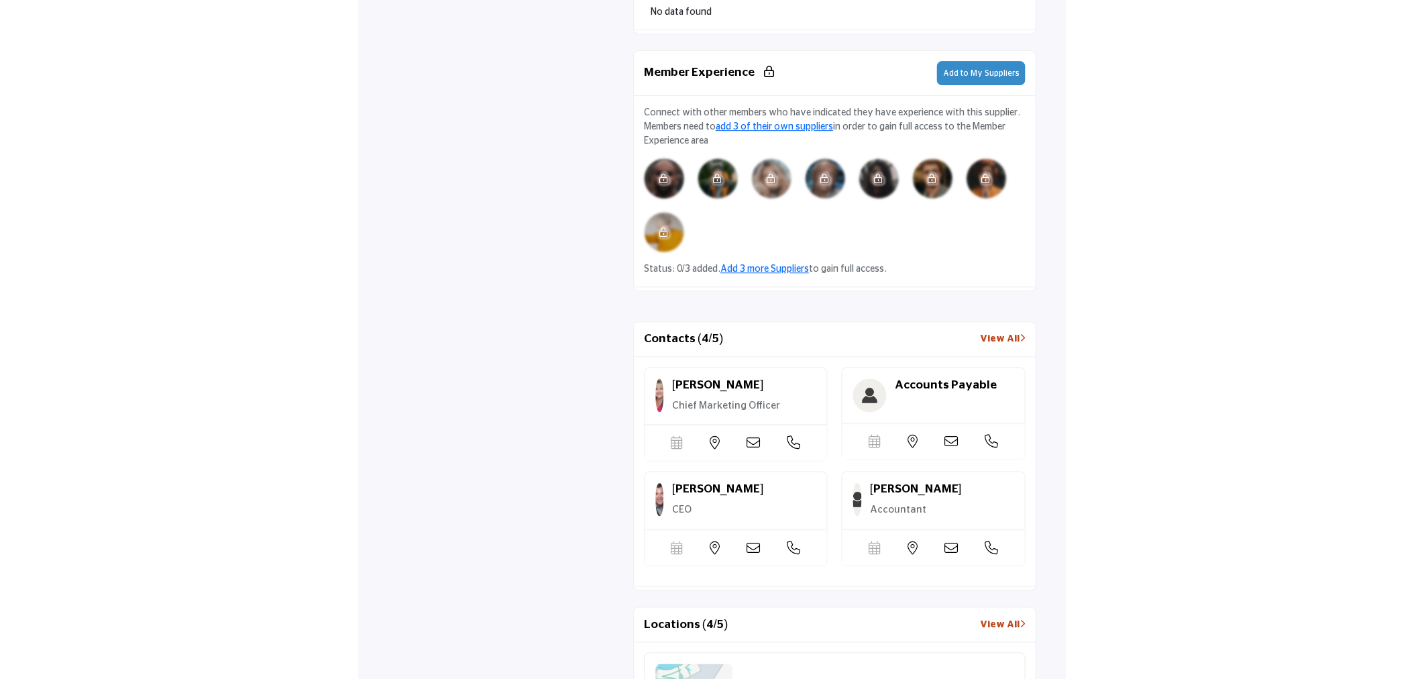
scroll to position [1267, 0]
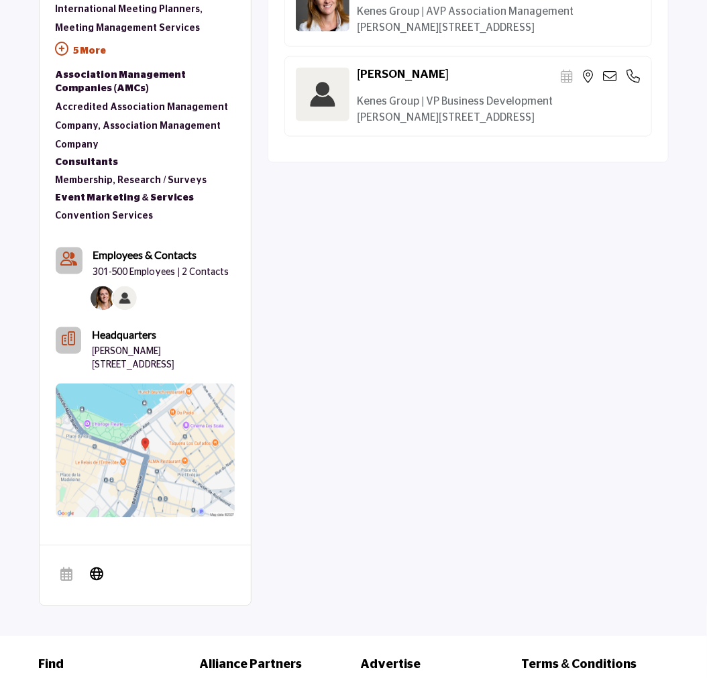
scroll to position [596, 0]
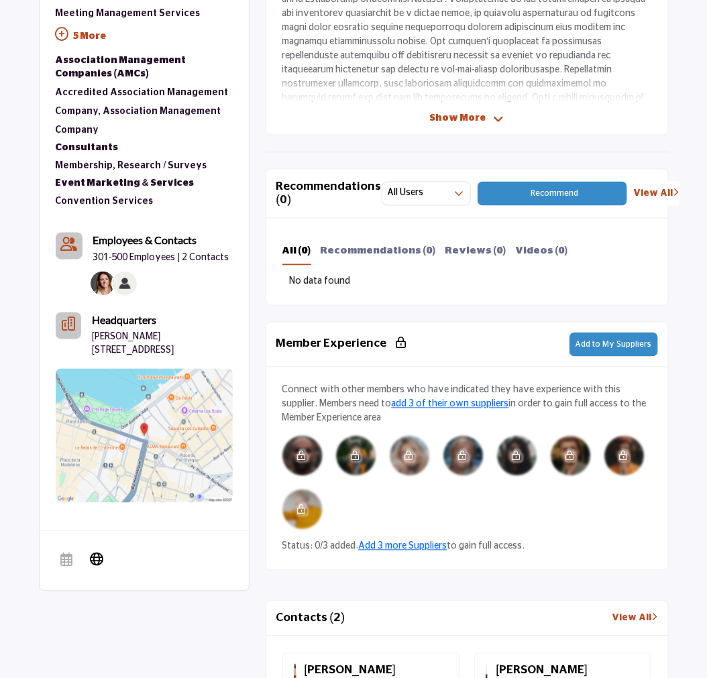
scroll to position [580, 0]
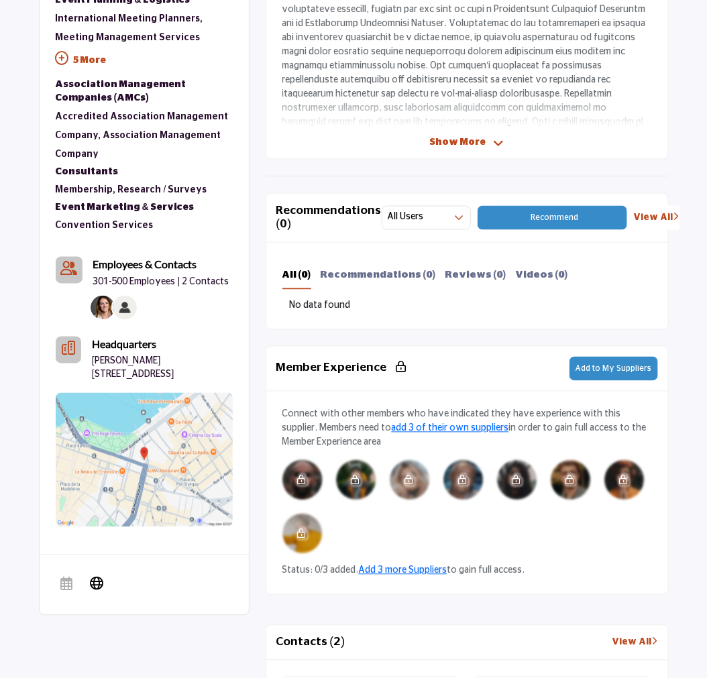
click at [539, 217] on span "Recommend" at bounding box center [555, 218] width 48 height 8
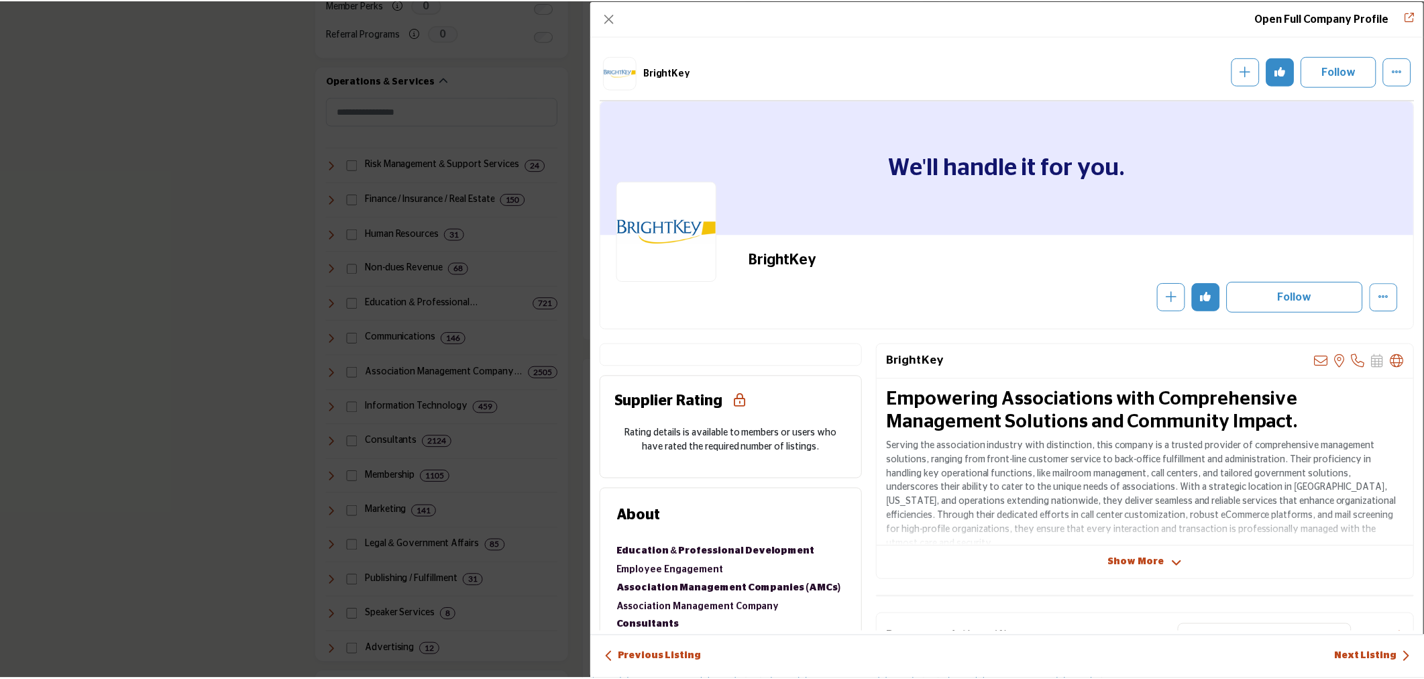
scroll to position [501, 0]
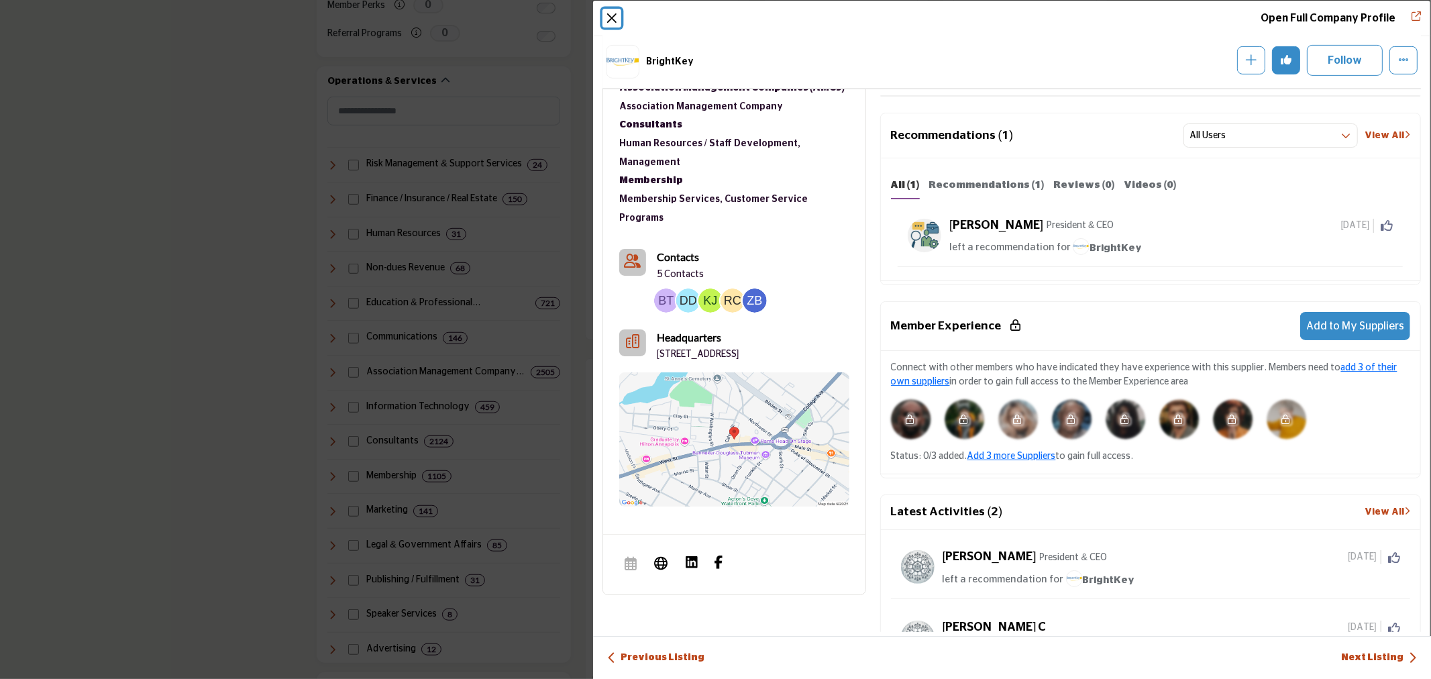
click at [609, 14] on button "Close" at bounding box center [612, 18] width 19 height 19
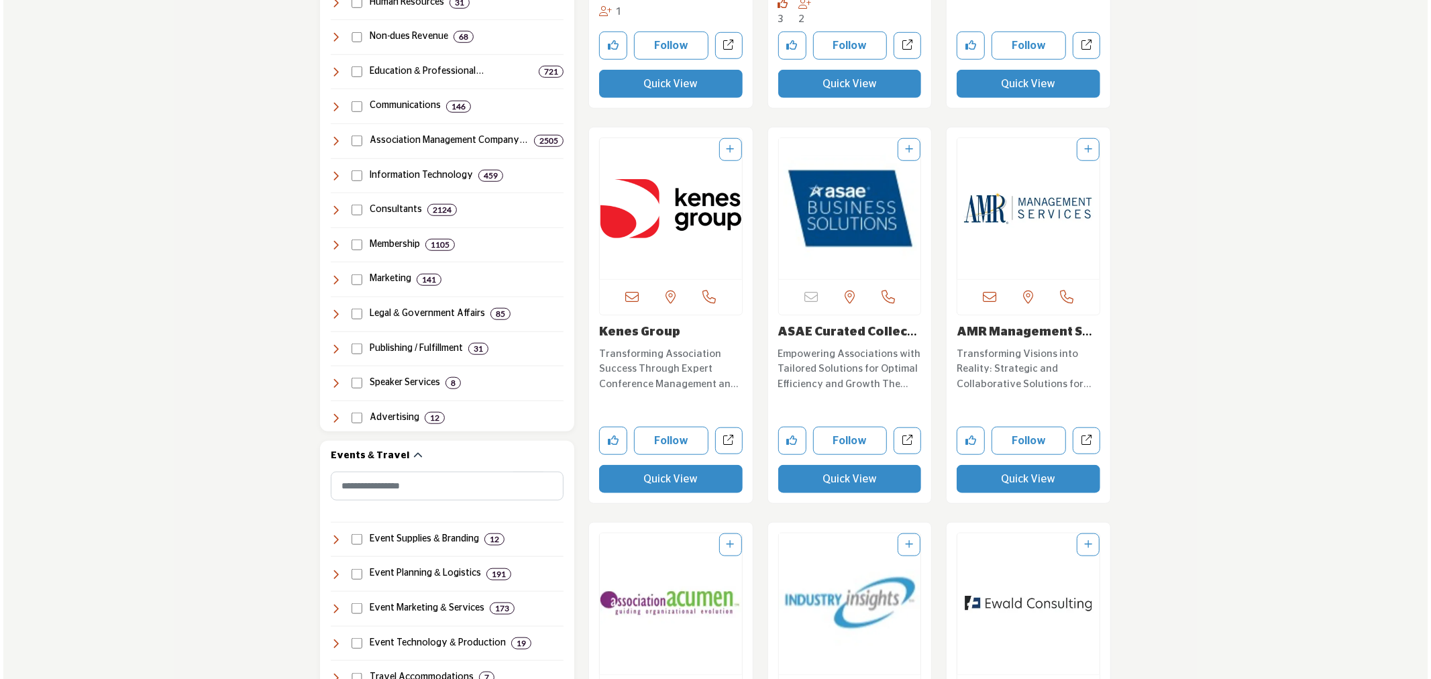
scroll to position [941, 0]
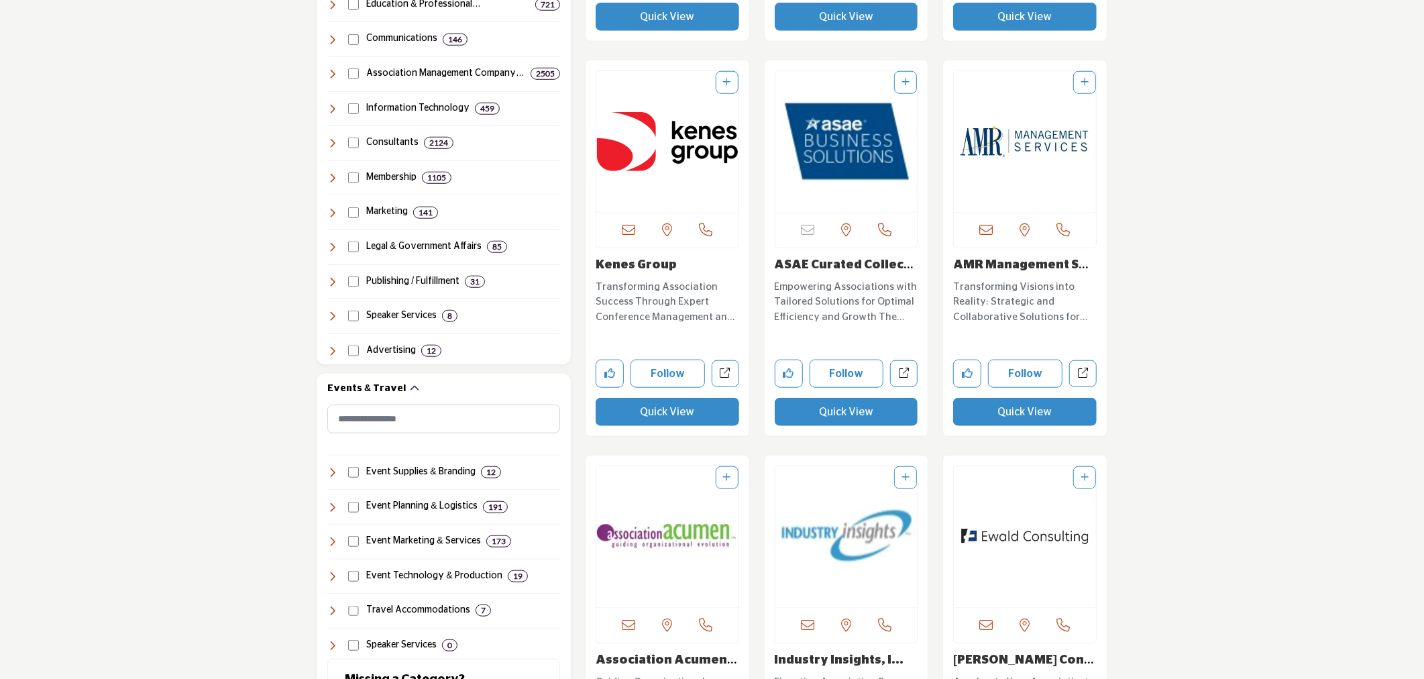
click at [1022, 409] on button "Quick View" at bounding box center [1025, 412] width 144 height 28
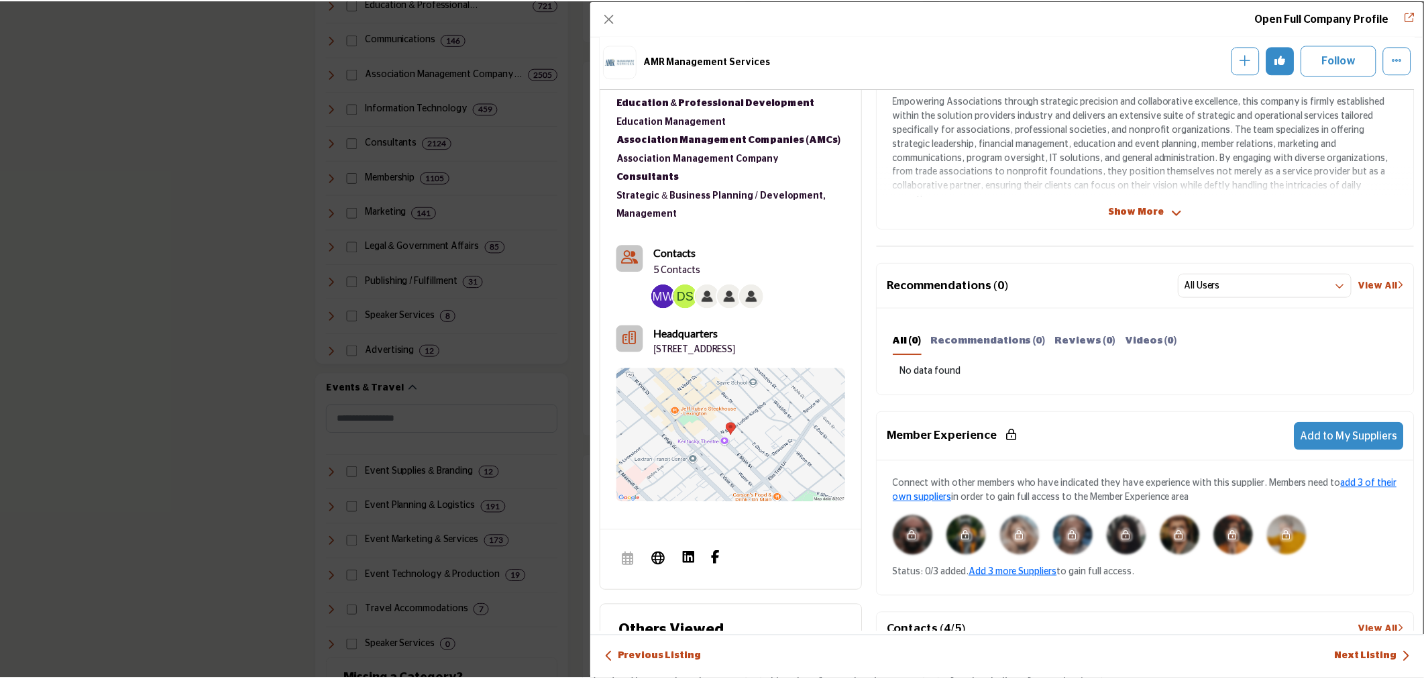
scroll to position [352, 0]
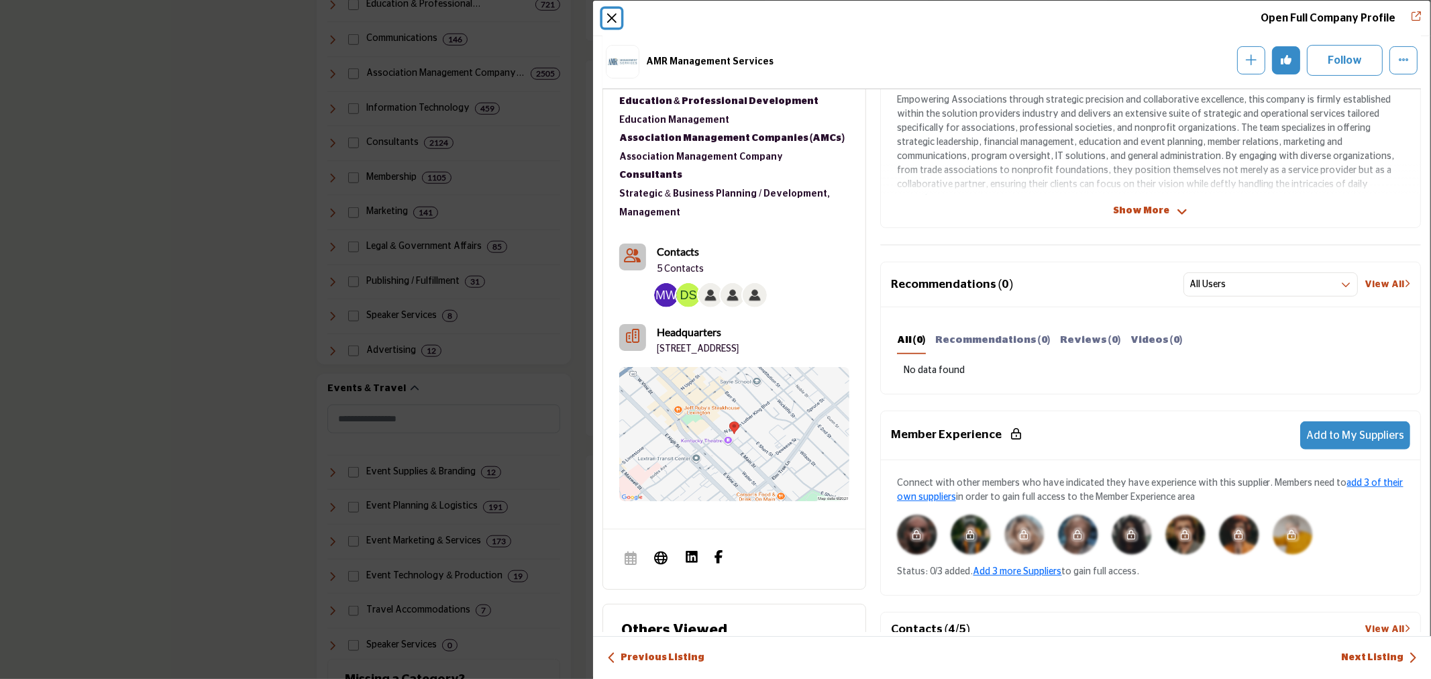
click at [611, 18] on button "Close" at bounding box center [612, 18] width 19 height 19
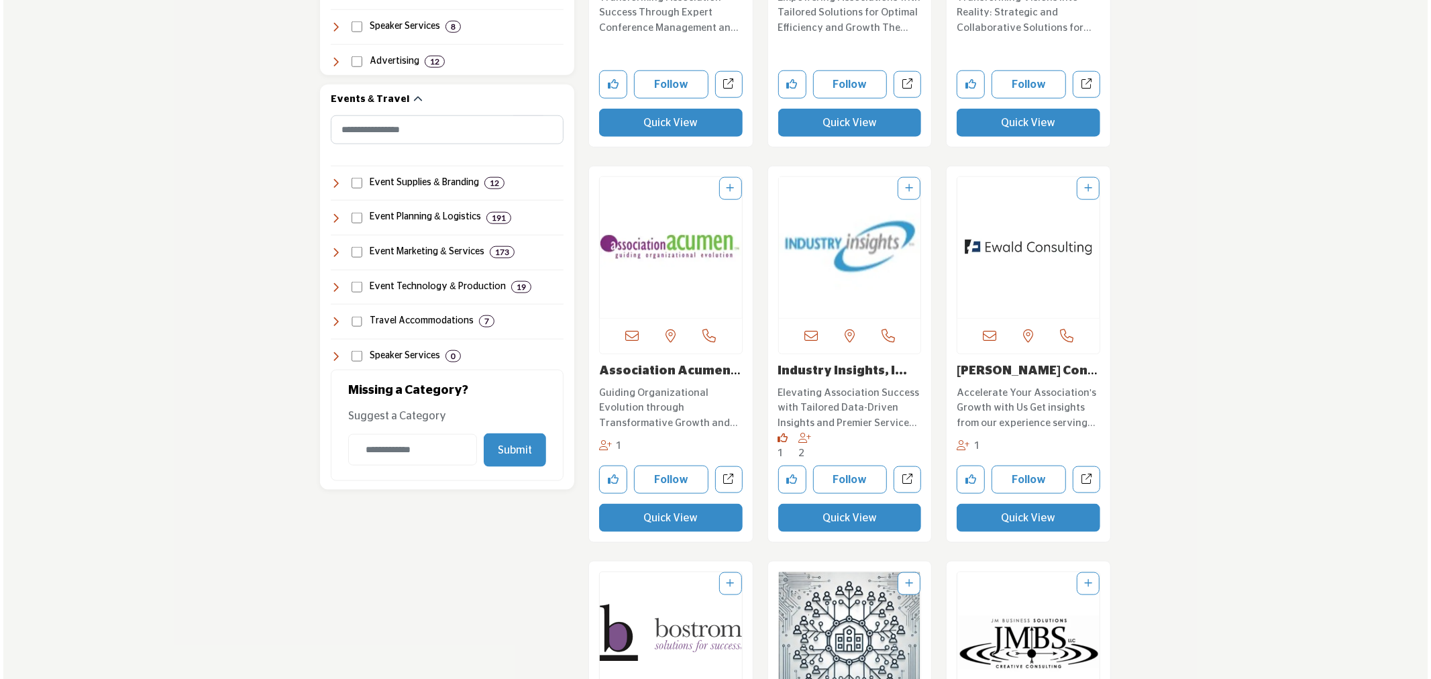
scroll to position [1239, 0]
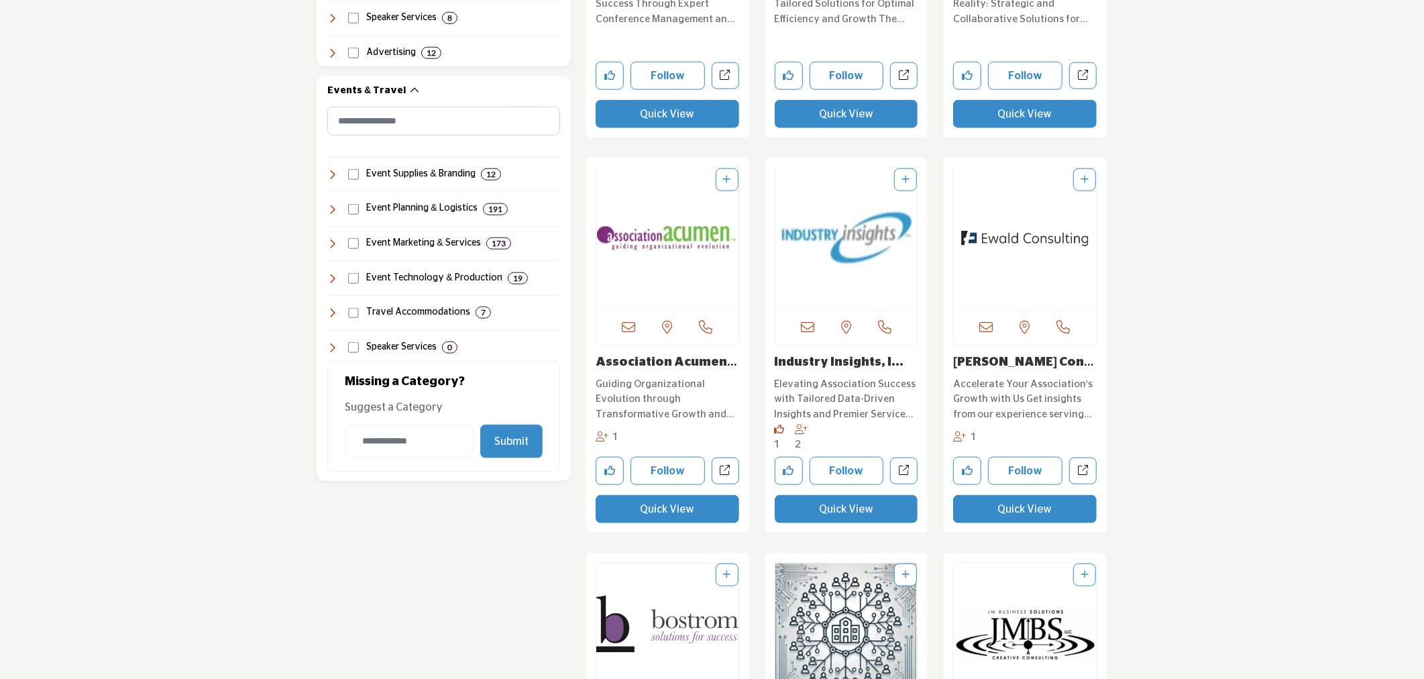
click at [1051, 511] on button "Quick View" at bounding box center [1025, 509] width 144 height 28
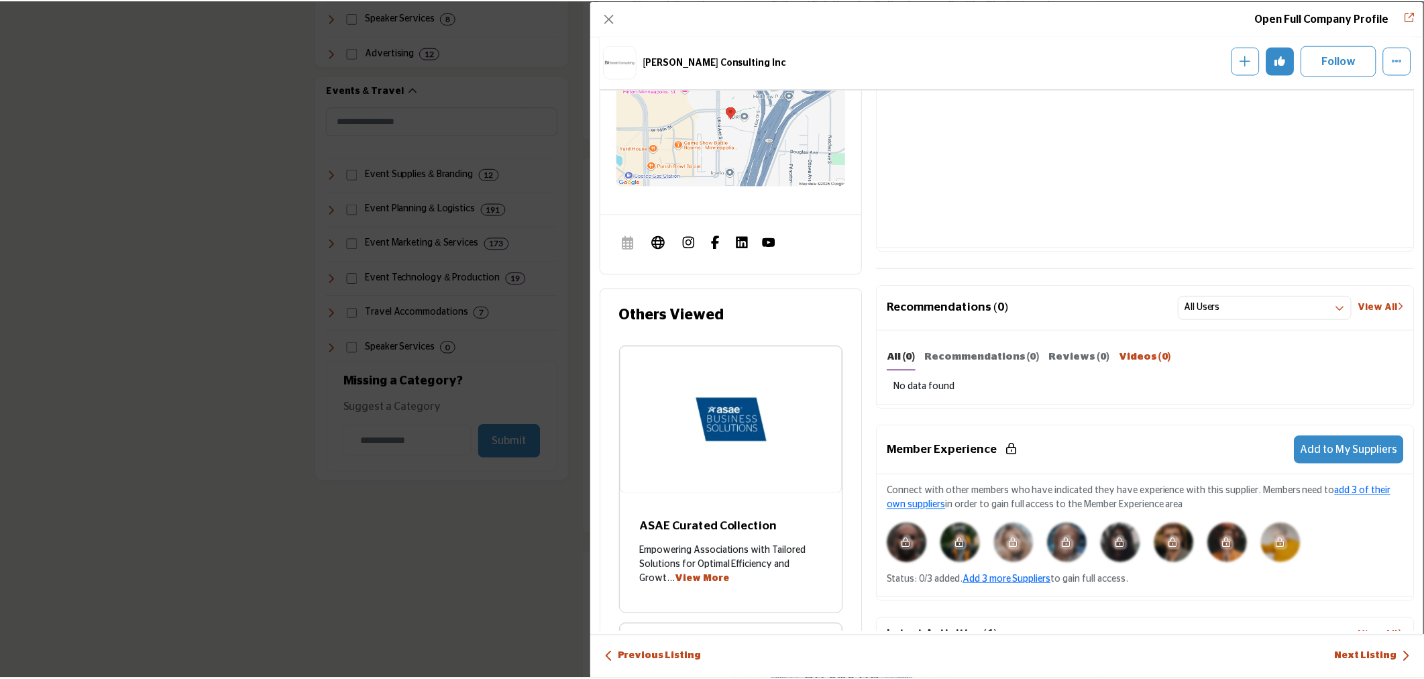
scroll to position [725, 0]
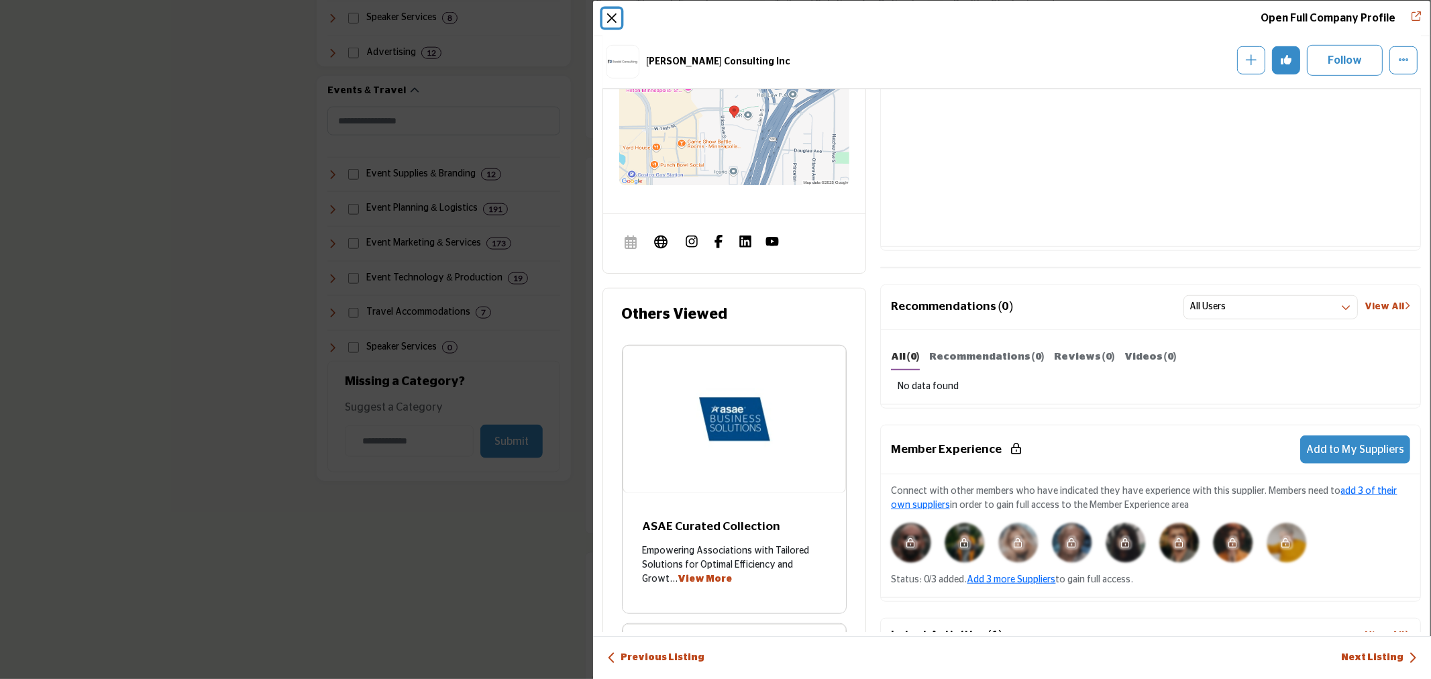
drag, startPoint x: 612, startPoint y: 18, endPoint x: 618, endPoint y: 34, distance: 16.6
click at [612, 17] on button "Close" at bounding box center [612, 18] width 19 height 19
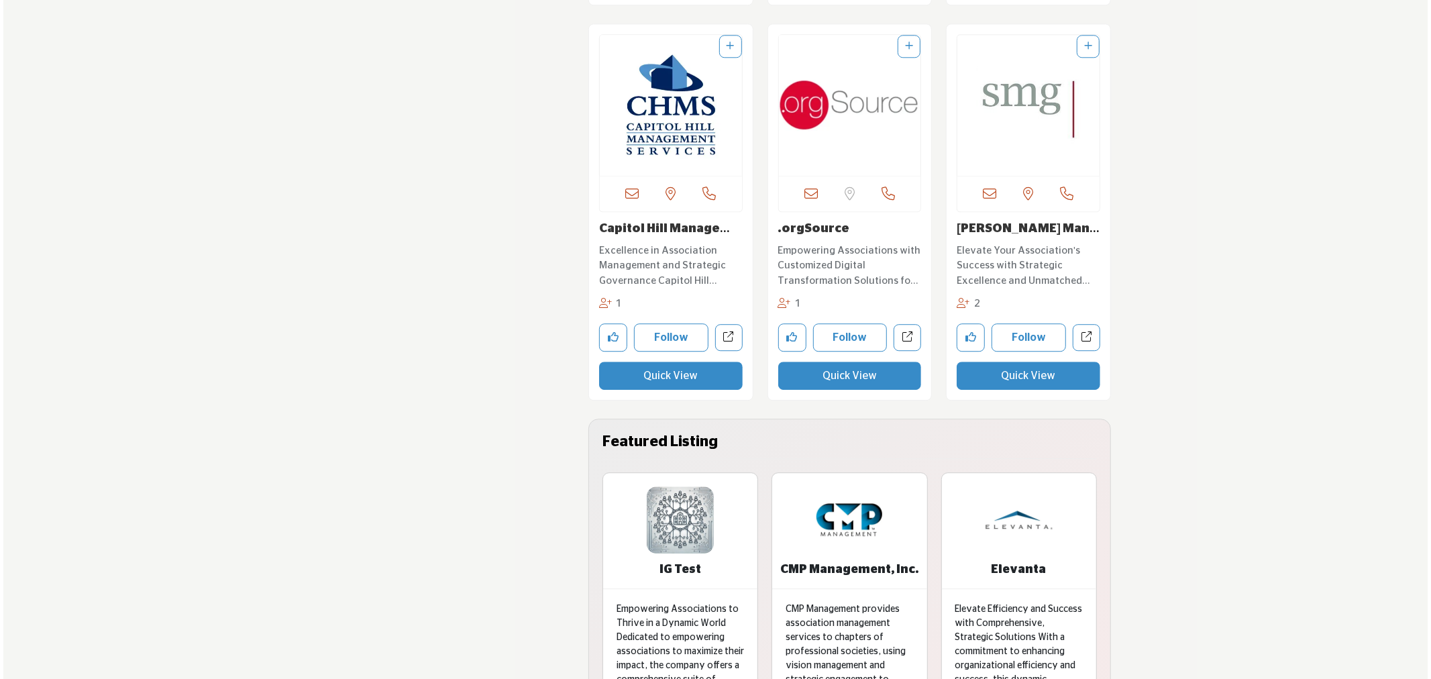
scroll to position [2954, 0]
drag, startPoint x: 1027, startPoint y: 371, endPoint x: 1092, endPoint y: 433, distance: 90.6
click at [1027, 371] on button "Quick View" at bounding box center [1025, 375] width 144 height 28
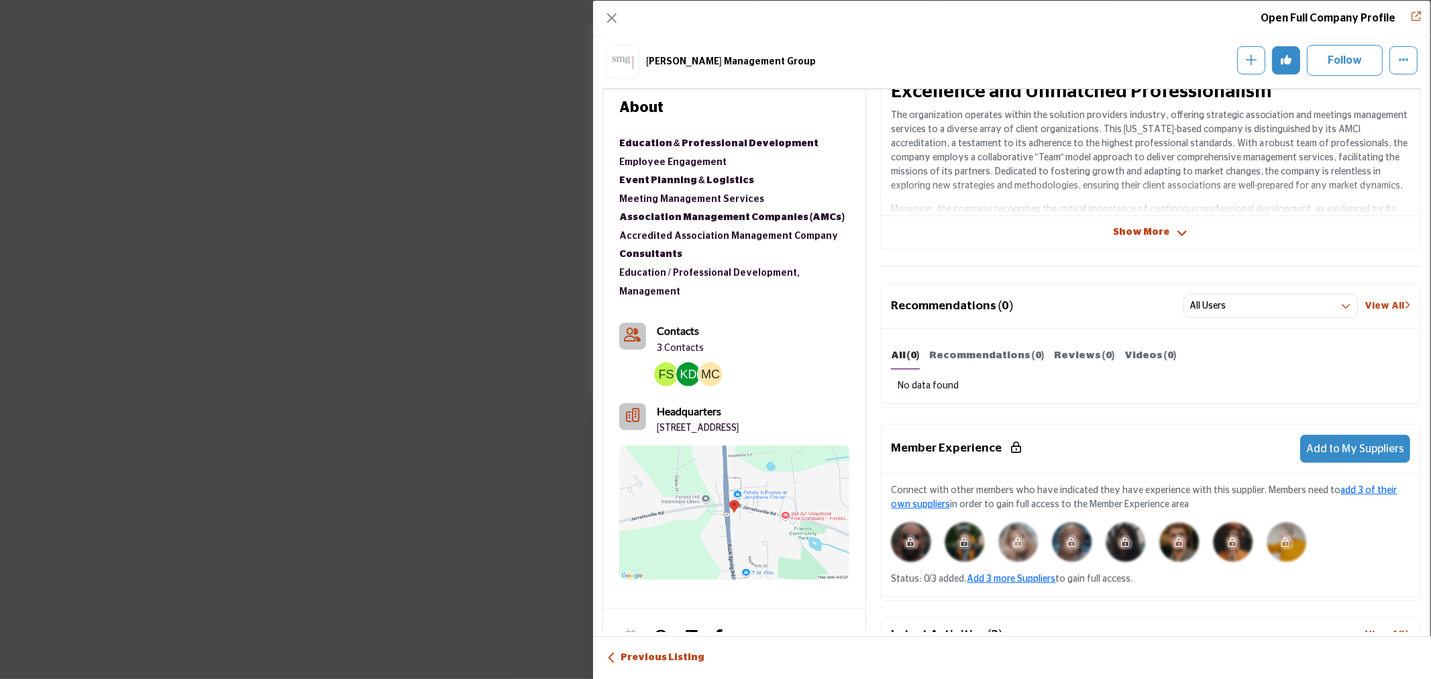
scroll to position [352, 0]
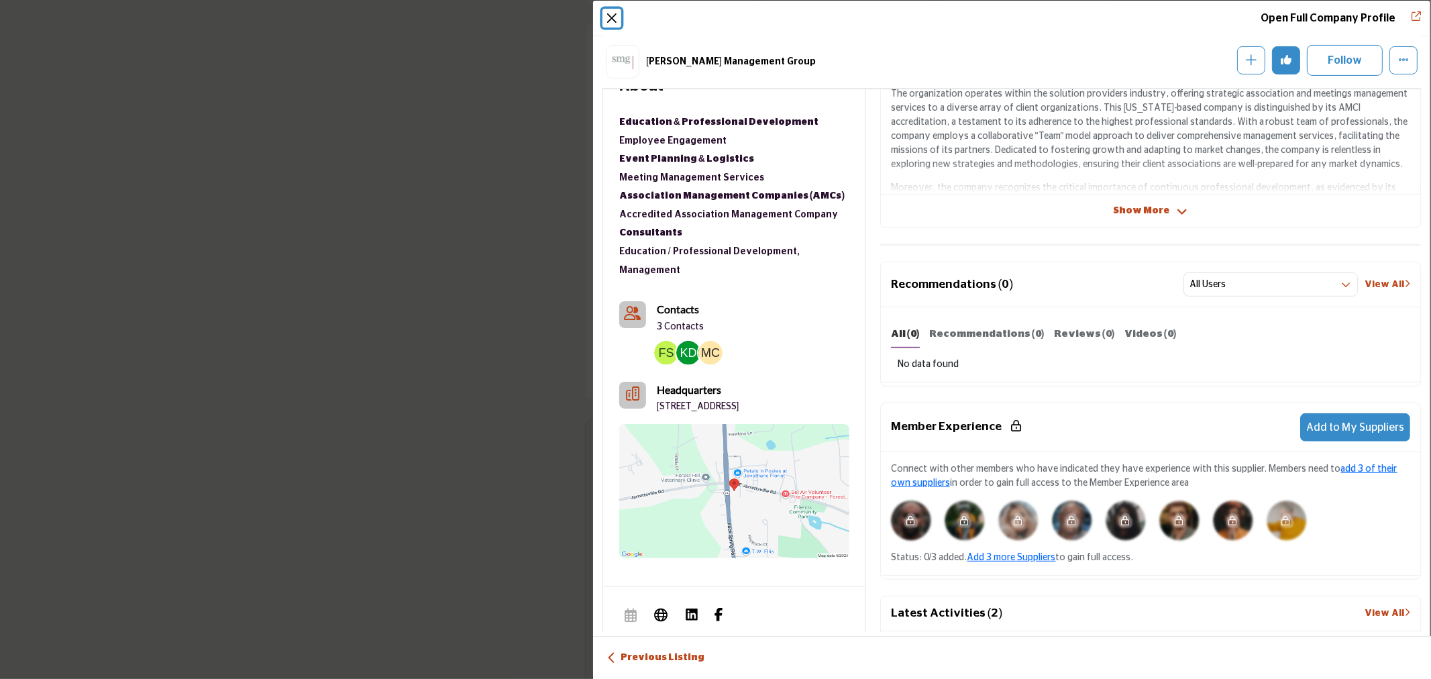
click at [609, 17] on button "Close" at bounding box center [612, 18] width 19 height 19
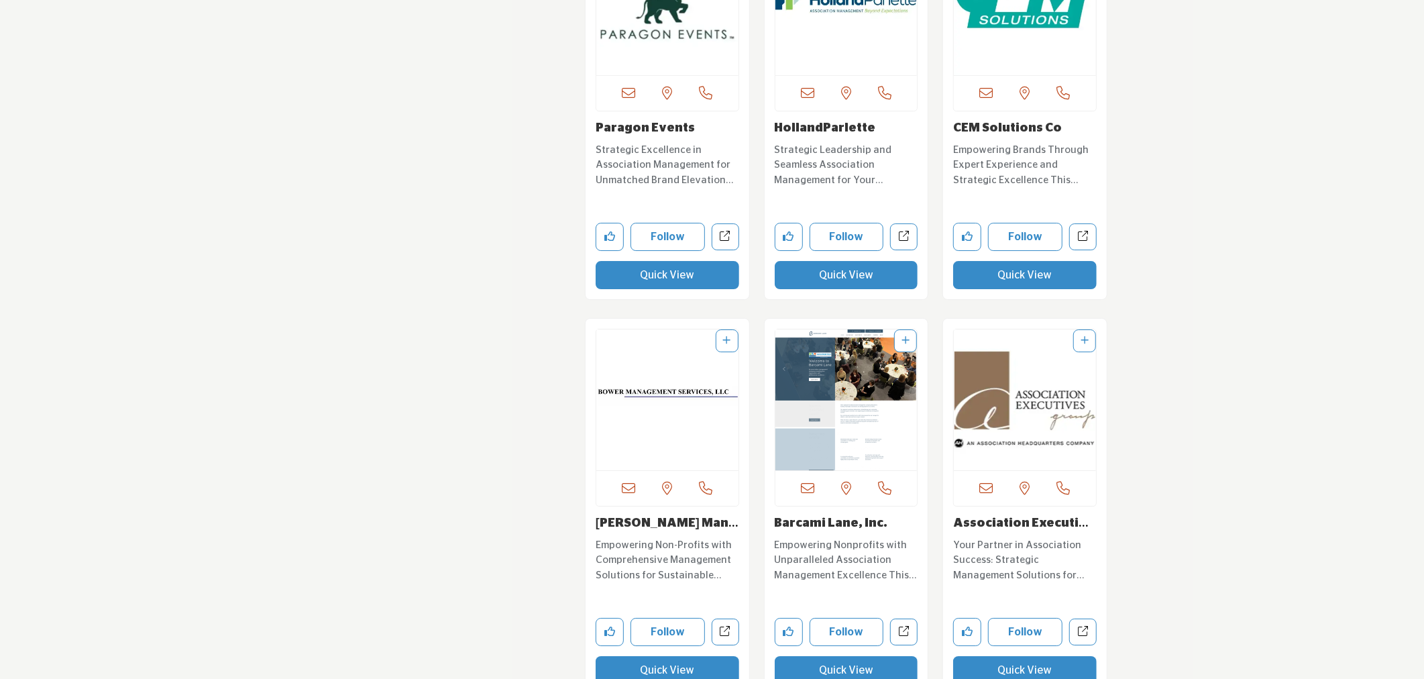
scroll to position [3997, 0]
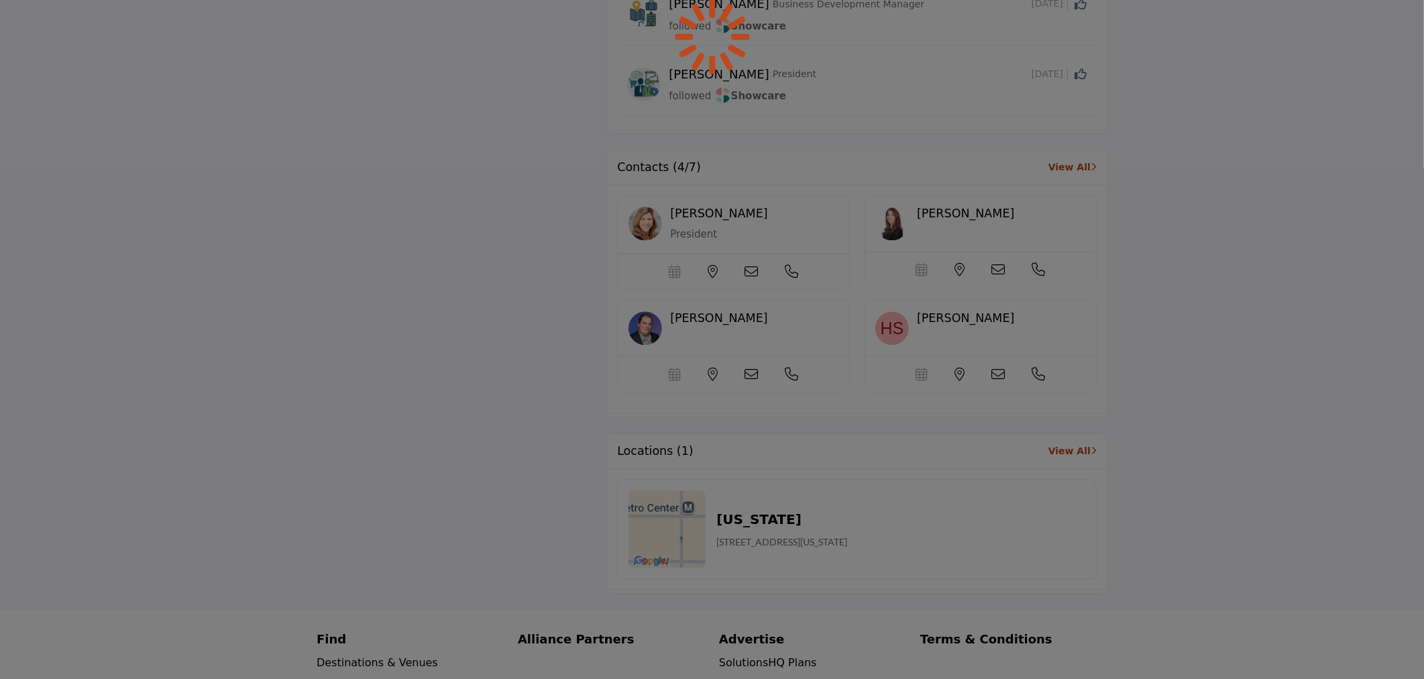
scroll to position [2658, 0]
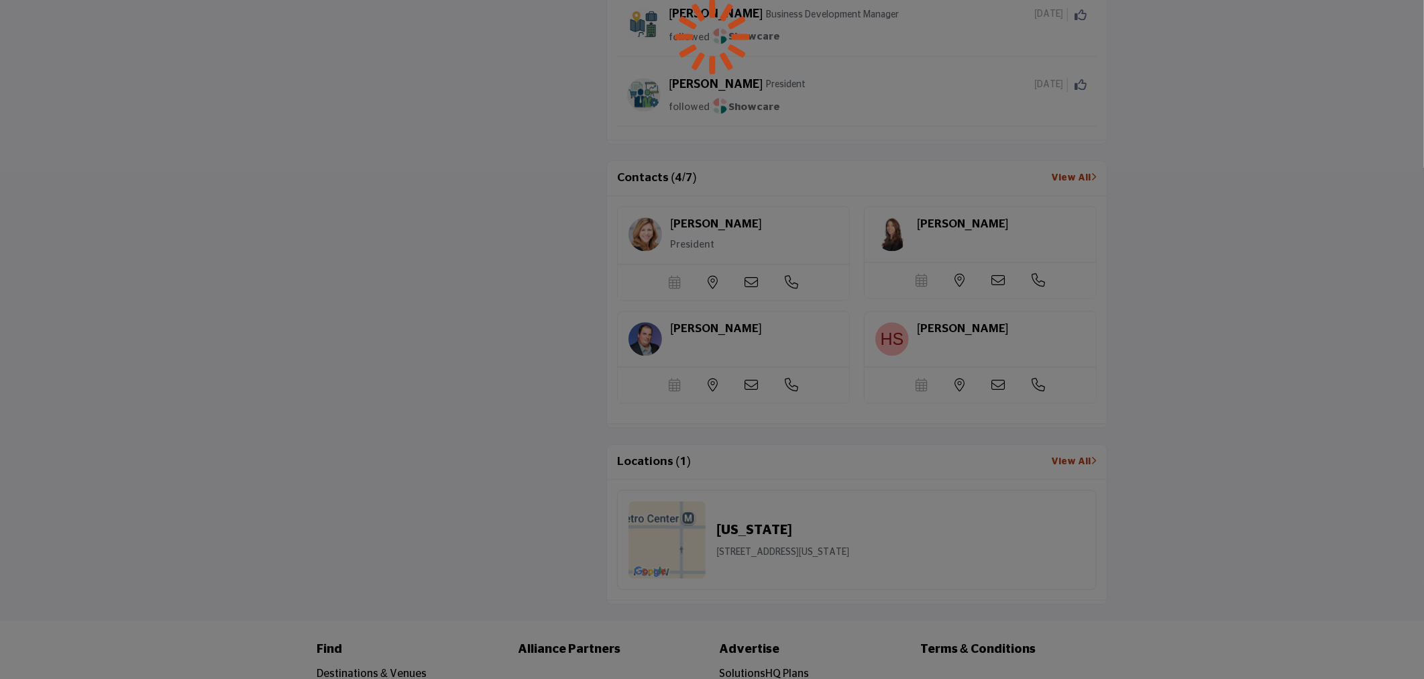
click at [855, 250] on div at bounding box center [712, 339] width 1424 height 679
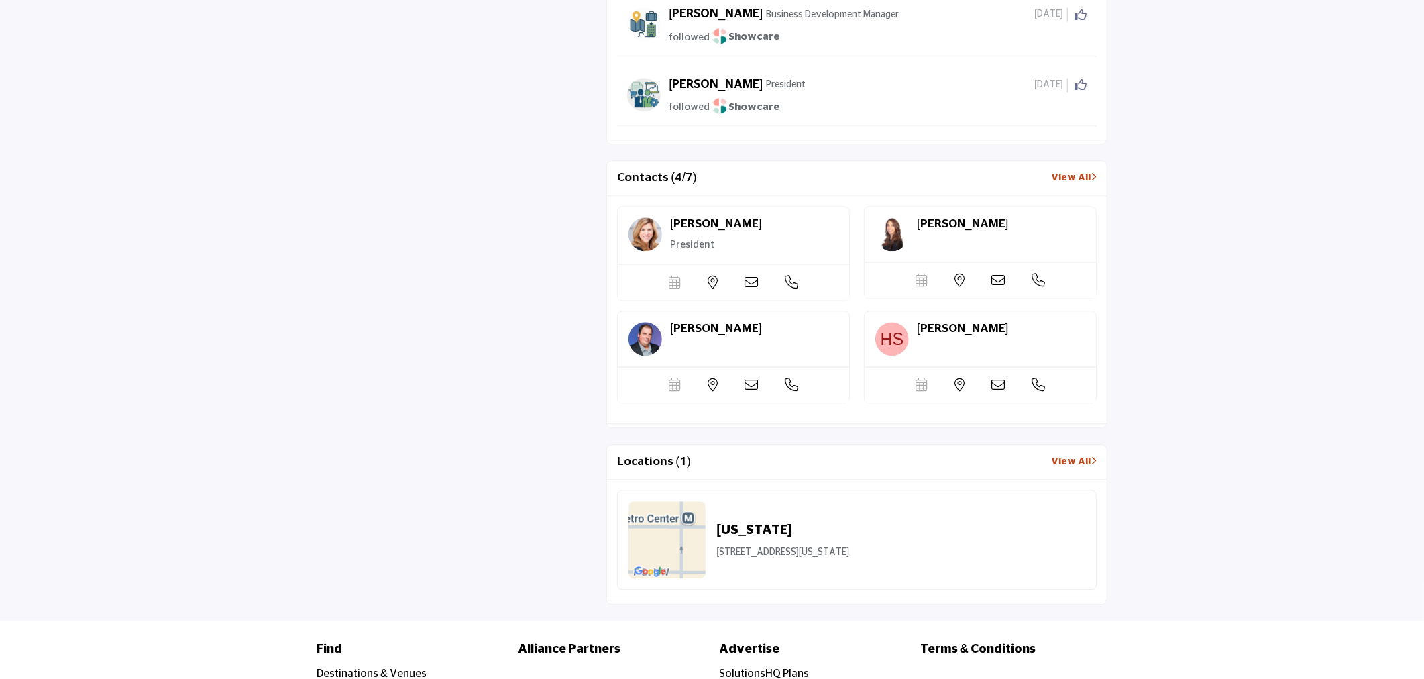
scroll to position [1687, 0]
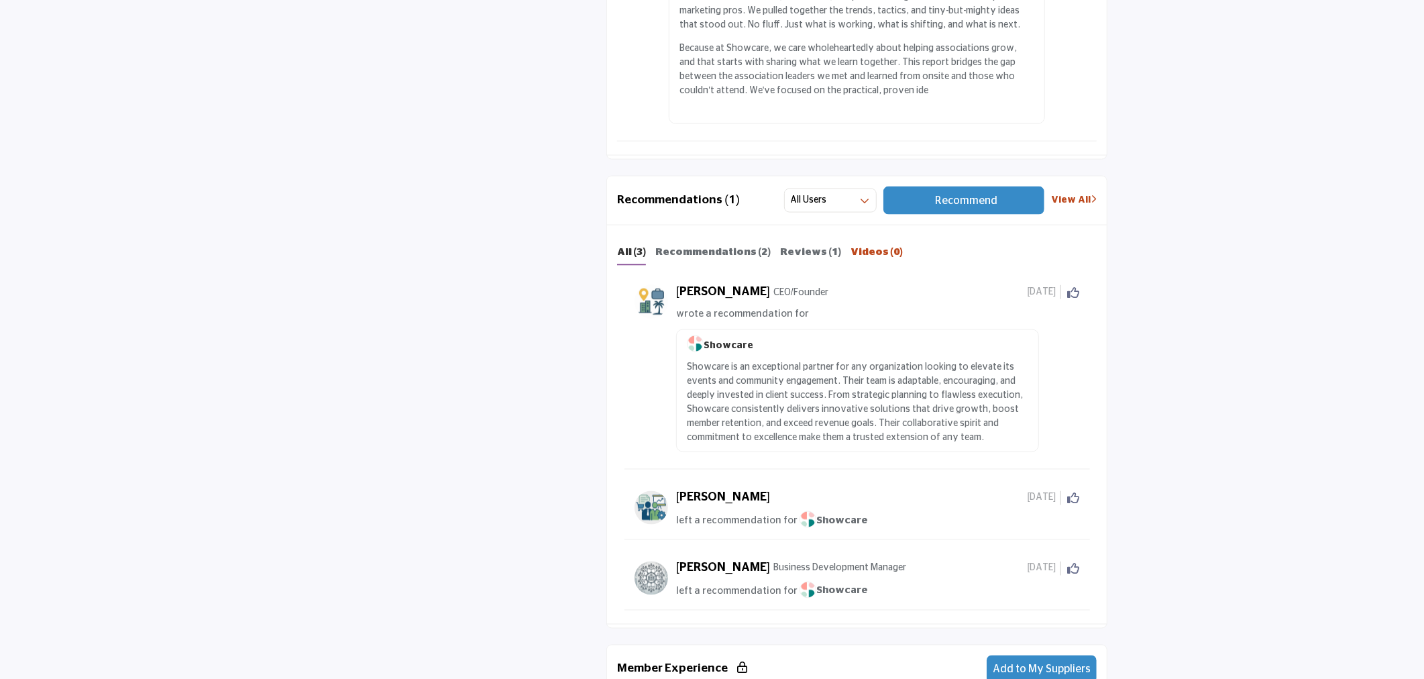
click at [860, 250] on b "Videos (0)" at bounding box center [877, 252] width 52 height 10
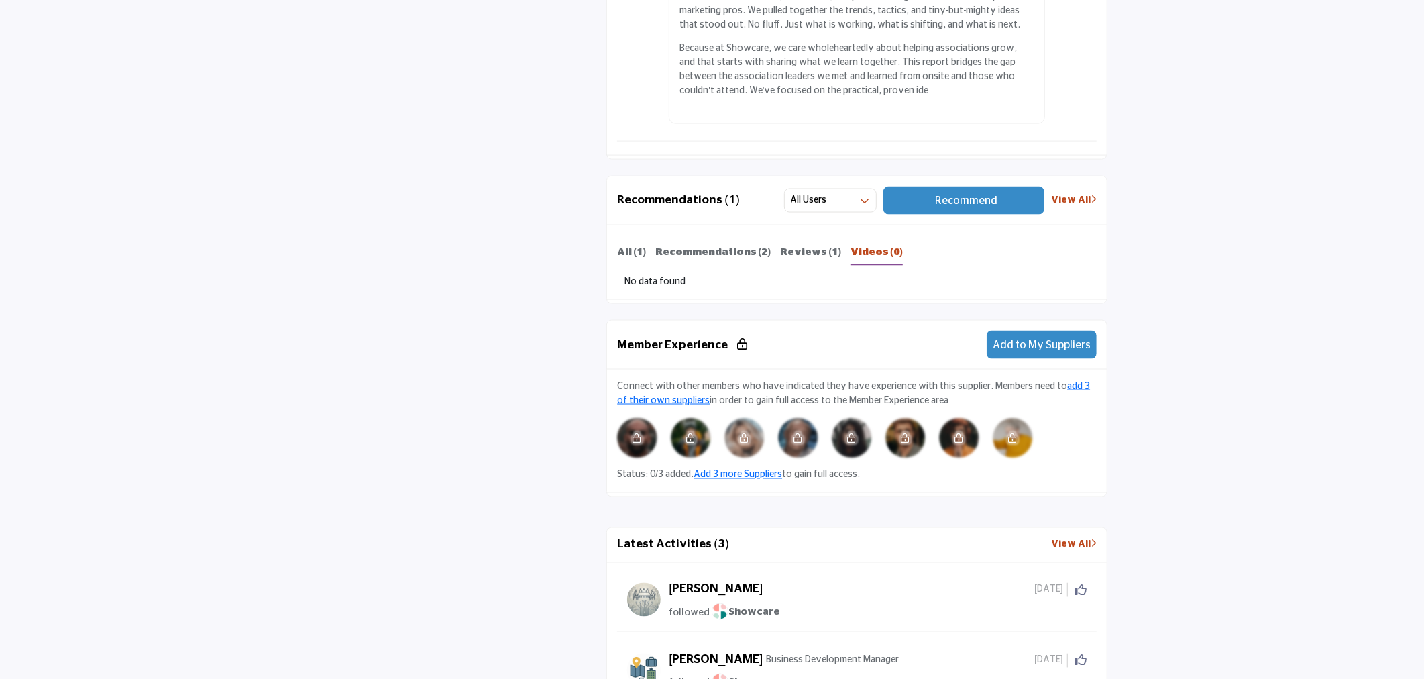
click at [857, 253] on b "Videos (0)" at bounding box center [877, 252] width 52 height 10
